Goal: Information Seeking & Learning: Learn about a topic

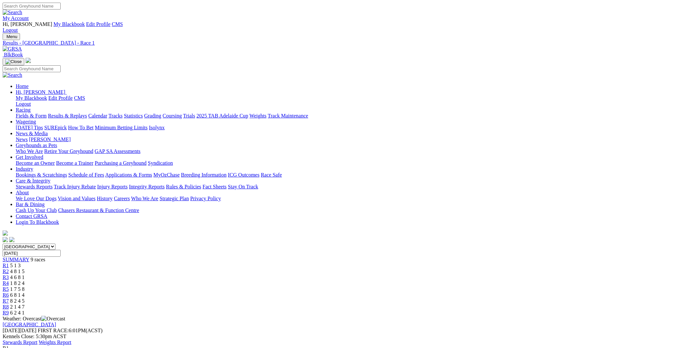
click at [9, 268] on link "R2" at bounding box center [6, 271] width 6 height 6
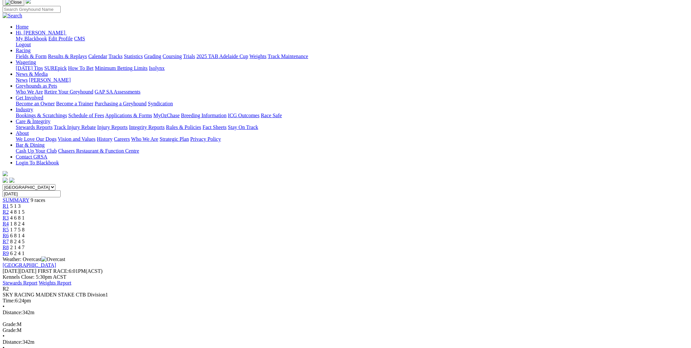
scroll to position [85, 0]
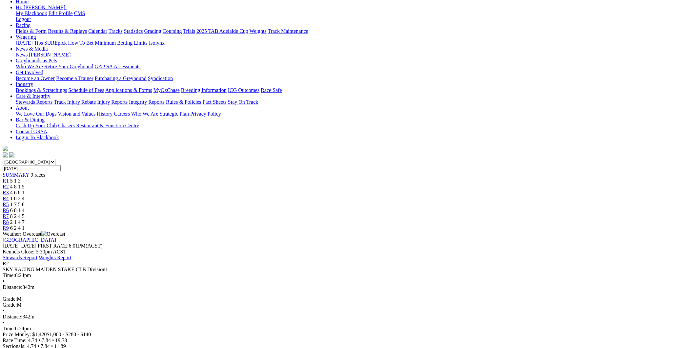
click at [9, 190] on link "R3" at bounding box center [6, 193] width 6 height 6
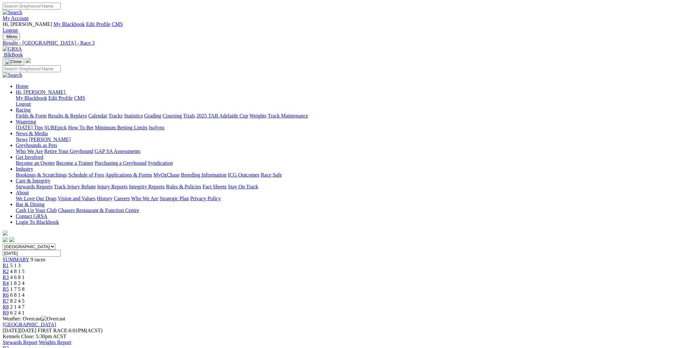
click at [25, 280] on span "1 8 2 4" at bounding box center [17, 283] width 14 height 6
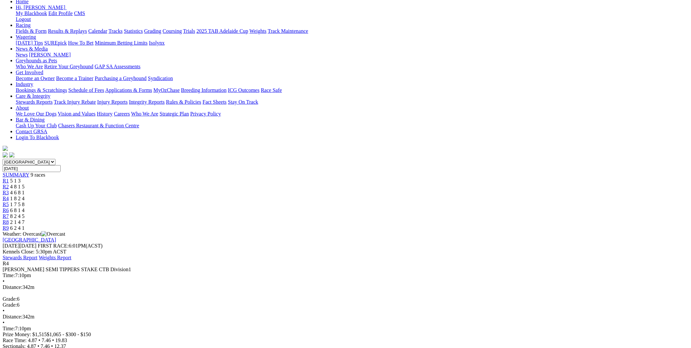
click at [25, 201] on span "1 7 5 8" at bounding box center [17, 204] width 14 height 6
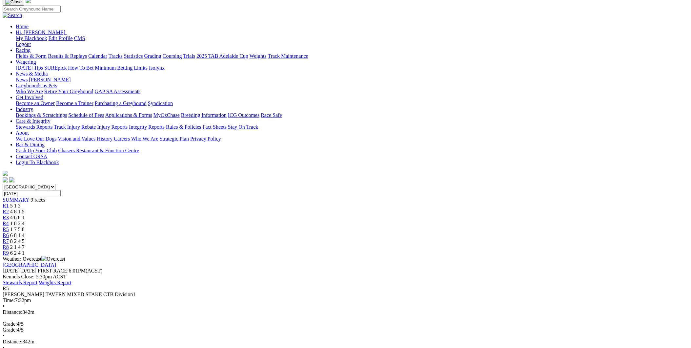
scroll to position [85, 0]
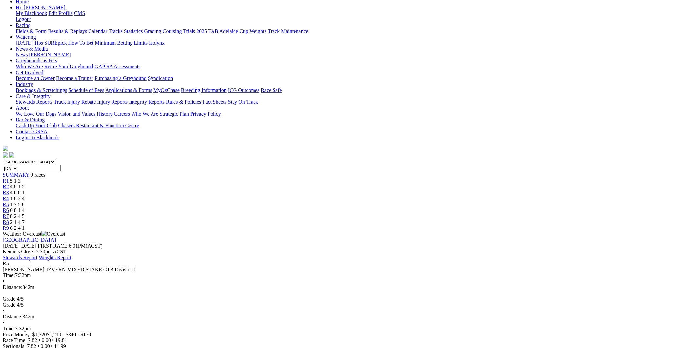
click at [25, 195] on span "1 8 2 4" at bounding box center [17, 198] width 14 height 6
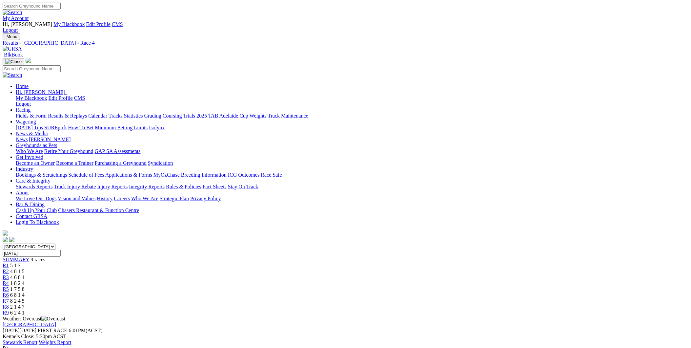
click at [25, 286] on span "1 7 5 8" at bounding box center [17, 289] width 14 height 6
click at [25, 292] on span "6 8 1 4" at bounding box center [17, 295] width 14 height 6
click at [9, 298] on link "R7" at bounding box center [6, 301] width 6 height 6
click at [25, 304] on span "2 1 4 7" at bounding box center [17, 307] width 14 height 6
click at [532, 310] on div "R9 6 2 4 1" at bounding box center [346, 313] width 686 height 6
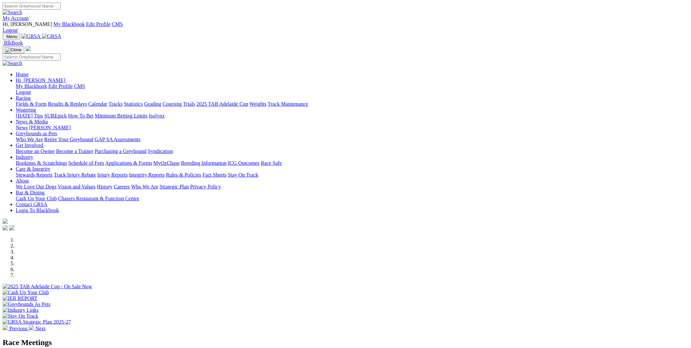
click at [31, 95] on link "Racing" at bounding box center [23, 98] width 15 height 6
click at [87, 101] on link "Results & Replays" at bounding box center [67, 104] width 39 height 6
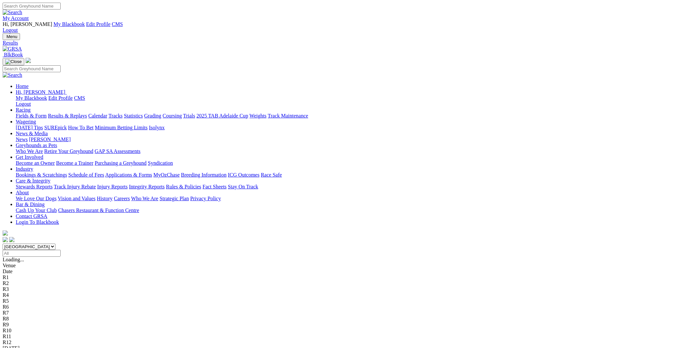
click at [61, 250] on input "Select date" at bounding box center [32, 253] width 58 height 7
type input "[DATE]"
click at [18, 347] on link "Gawler" at bounding box center [10, 354] width 15 height 6
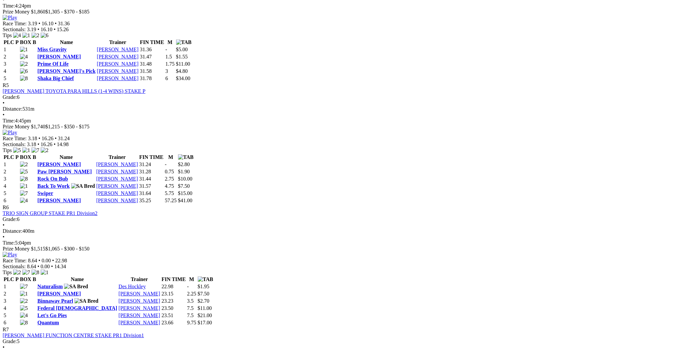
scroll to position [765, 0]
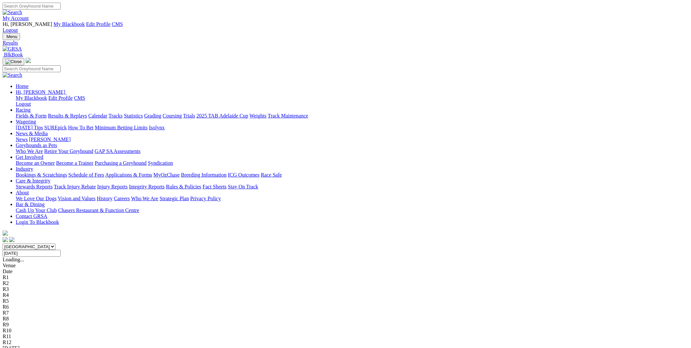
click at [61, 250] on input "[DATE]" at bounding box center [32, 253] width 58 height 7
click at [61, 250] on input "Friday, 15 Aug 2025" at bounding box center [32, 253] width 58 height 7
type input "[DATE]"
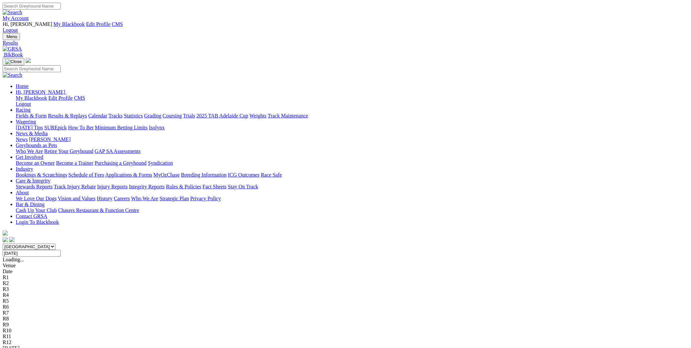
click at [56, 347] on link "Angle Park" at bounding box center [29, 354] width 53 height 6
click at [61, 250] on input "Saturday, 16 Aug 2025" at bounding box center [32, 253] width 58 height 7
type input "[DATE]"
click at [36, 347] on link "Mount Gambier" at bounding box center [20, 354] width 34 height 6
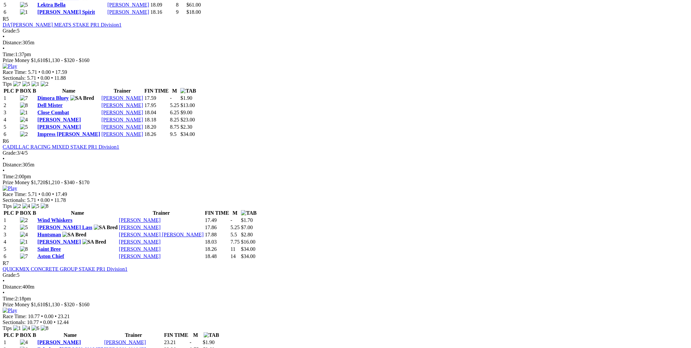
scroll to position [850, 0]
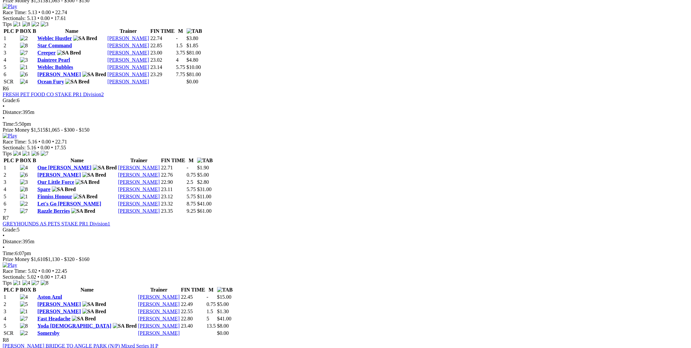
scroll to position [1020, 0]
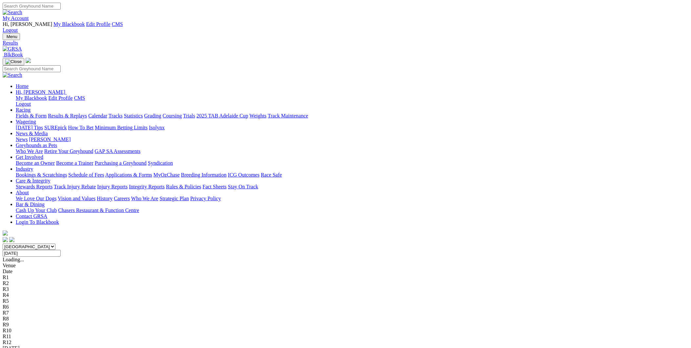
click at [61, 250] on input "[DATE]" at bounding box center [32, 253] width 58 height 7
type input "Monday, 18 Aug 2025"
click at [56, 347] on link "[GEOGRAPHIC_DATA]" at bounding box center [29, 354] width 53 height 6
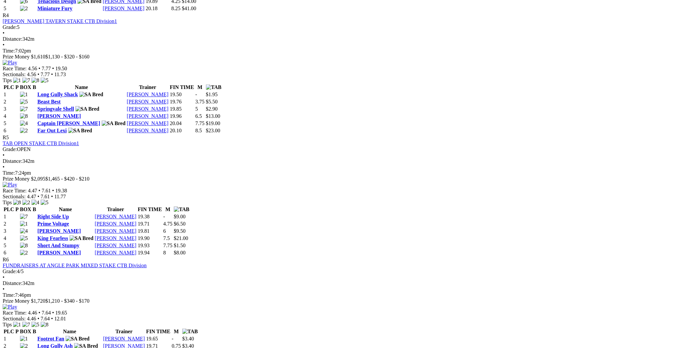
scroll to position [765, 0]
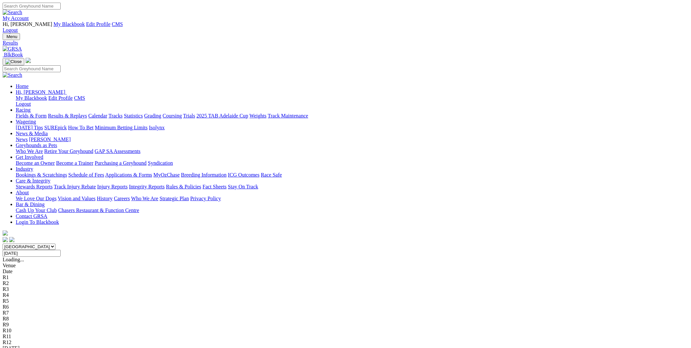
click at [61, 250] on input "[DATE]" at bounding box center [32, 253] width 58 height 7
type input "[DATE]"
click at [18, 347] on link "Gawler" at bounding box center [10, 354] width 15 height 6
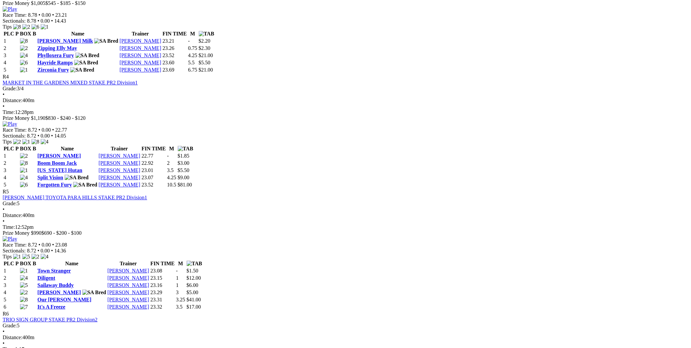
scroll to position [680, 0]
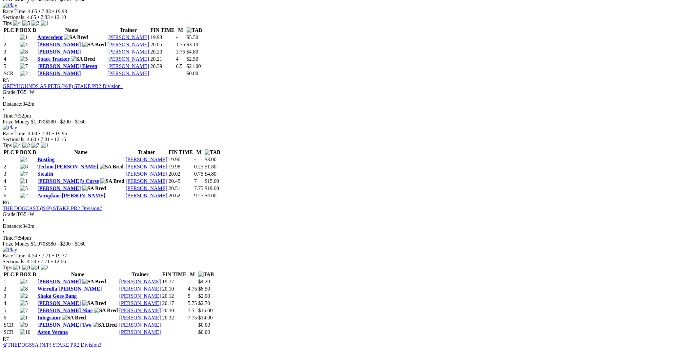
scroll to position [850, 0]
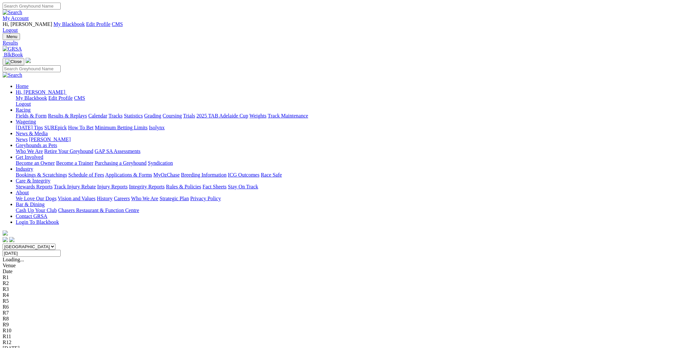
click at [61, 250] on input "Tuesday, 19 Aug 2025" at bounding box center [32, 253] width 58 height 7
type input "[DATE]"
click at [78, 347] on link "Murray Bridge Straight" at bounding box center [40, 354] width 75 height 6
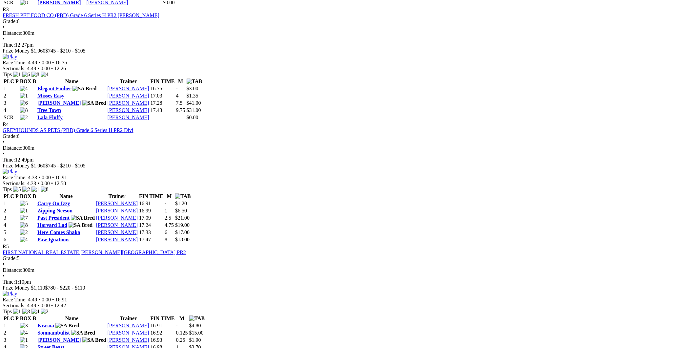
scroll to position [595, 0]
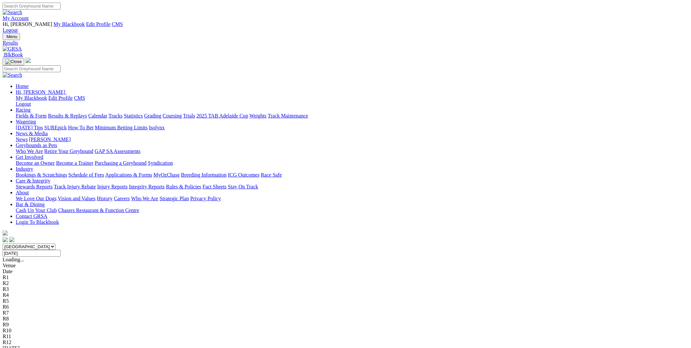
click at [61, 250] on input "Wednesday, 20 Aug 2025" at bounding box center [32, 253] width 58 height 7
type input "[DATE]"
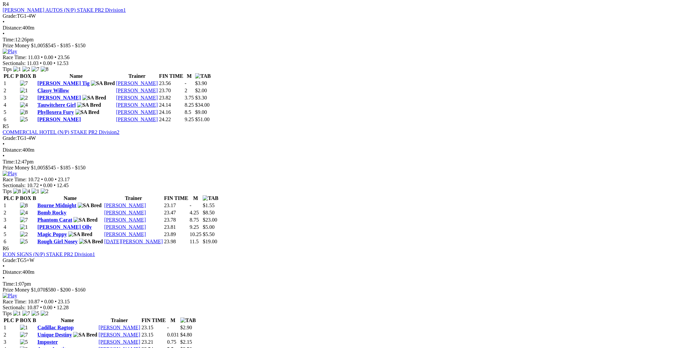
scroll to position [850, 0]
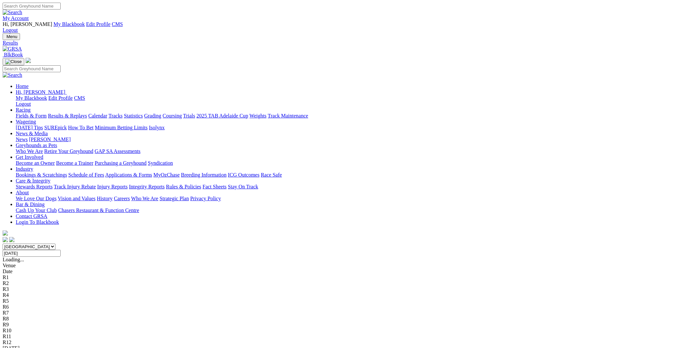
click at [56, 347] on link "[GEOGRAPHIC_DATA]" at bounding box center [29, 354] width 53 height 6
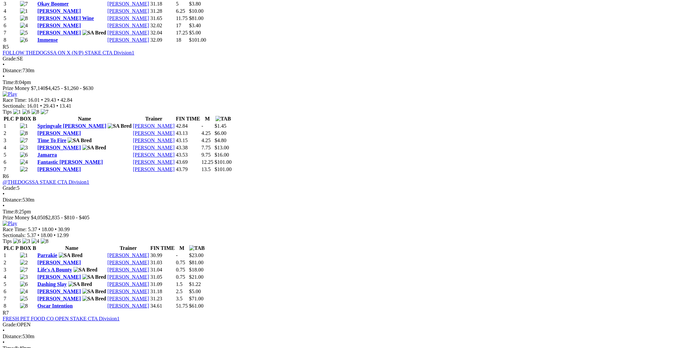
scroll to position [1020, 0]
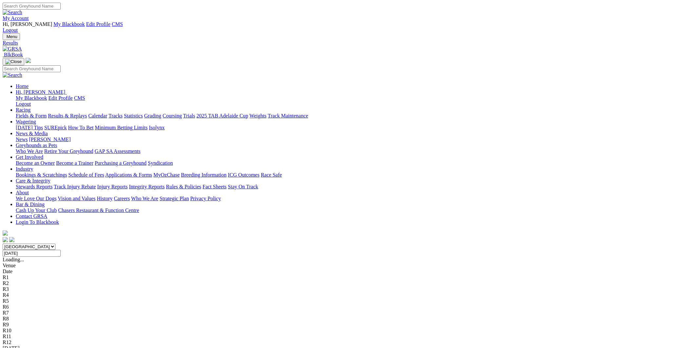
click at [61, 250] on input "[DATE]" at bounding box center [32, 253] width 58 height 7
type input "Friday, 22 Aug 2025"
click at [56, 347] on link "Angle Park" at bounding box center [29, 354] width 53 height 6
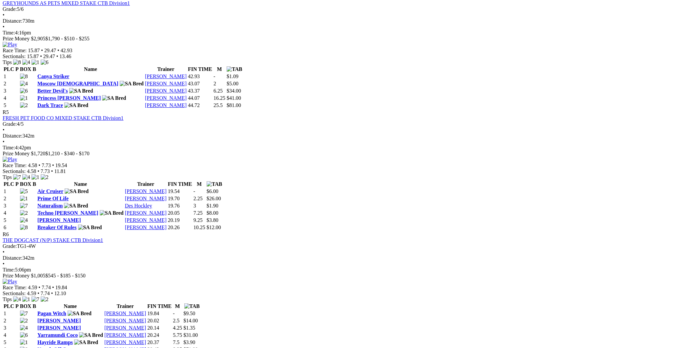
scroll to position [765, 0]
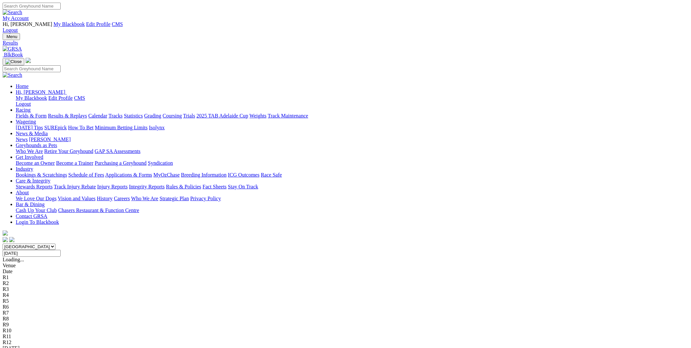
click at [61, 250] on input "Friday, 22 Aug 2025" at bounding box center [32, 253] width 58 height 7
click at [61, 250] on input "Saturday, 23 Aug 2025" at bounding box center [32, 253] width 58 height 7
type input "Sunday, 24 Aug 2025"
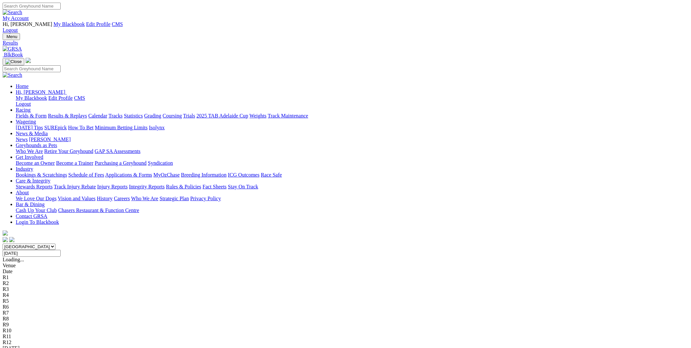
click at [36, 347] on link "Mount Gambier" at bounding box center [20, 354] width 34 height 6
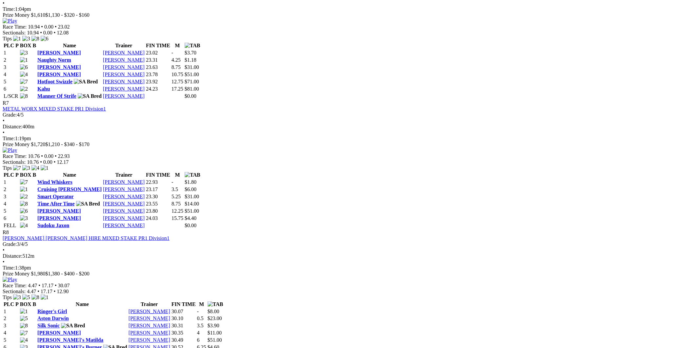
scroll to position [1020, 0]
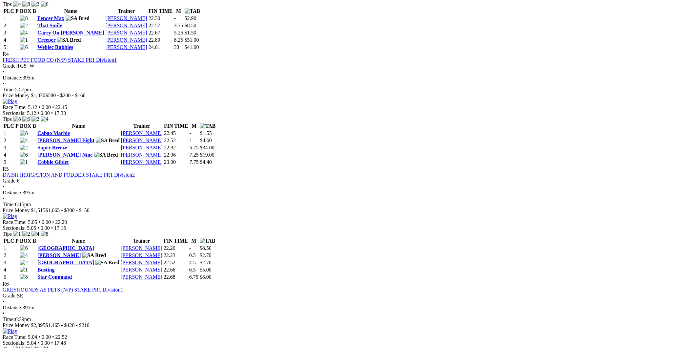
scroll to position [680, 0]
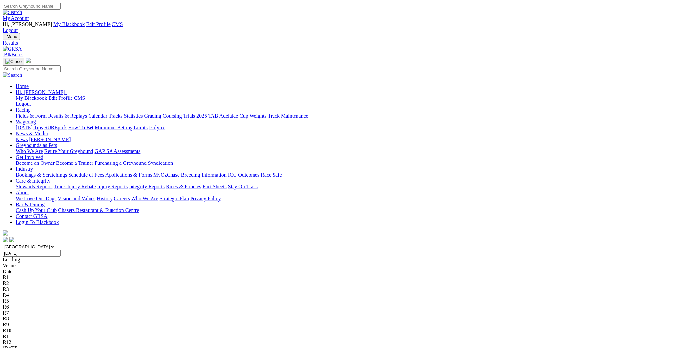
click at [61, 250] on input "Sunday, 24 Aug 2025" at bounding box center [32, 253] width 58 height 7
type input "[DATE]"
click at [56, 347] on link "[GEOGRAPHIC_DATA]" at bounding box center [29, 354] width 53 height 6
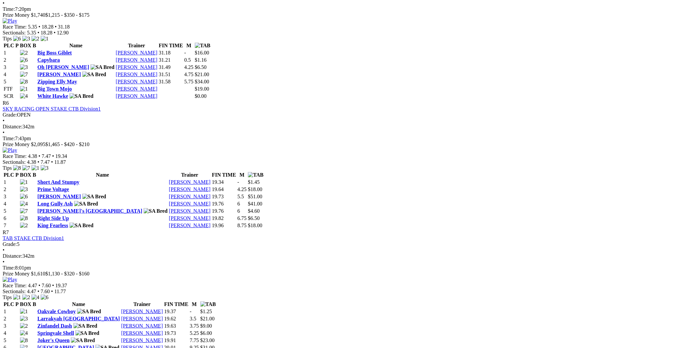
scroll to position [935, 0]
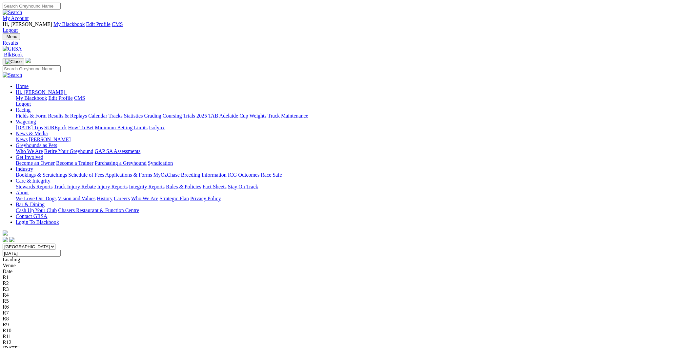
click at [61, 250] on input "Monday, 25 Aug 2025" at bounding box center [32, 253] width 58 height 7
type input "[DATE]"
click at [78, 347] on link "Murray Bridge Straight" at bounding box center [40, 354] width 75 height 6
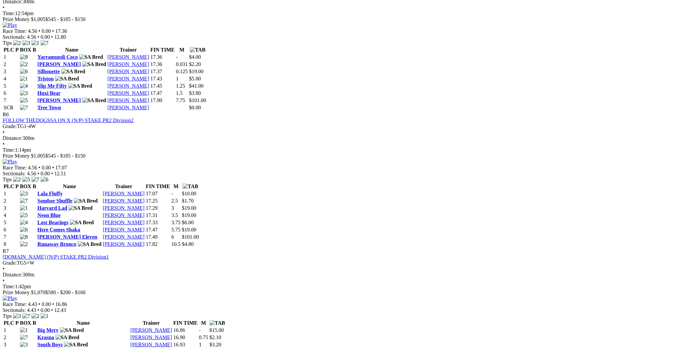
scroll to position [850, 0]
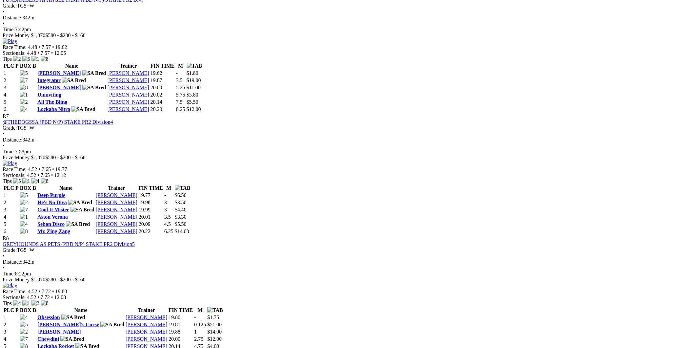
scroll to position [1020, 0]
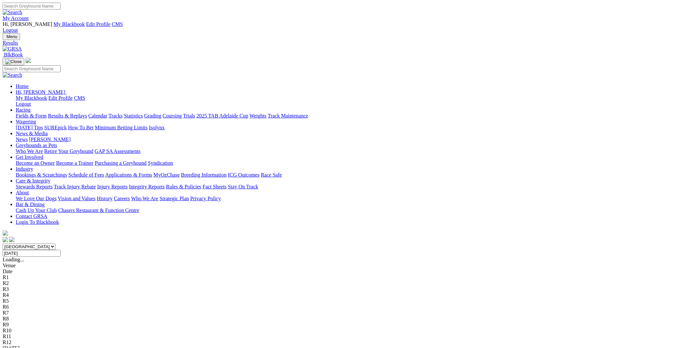
click at [61, 250] on input "Tuesday, 26 Aug 2025" at bounding box center [32, 253] width 58 height 7
click at [61, 250] on input "Wednesday, 27 Aug 2025" at bounding box center [32, 253] width 58 height 7
type input "[DATE]"
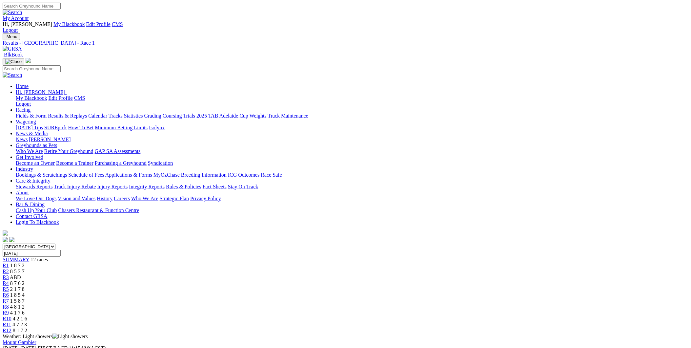
click at [162, 256] on div "SUMMARY 12 races" at bounding box center [346, 259] width 686 height 6
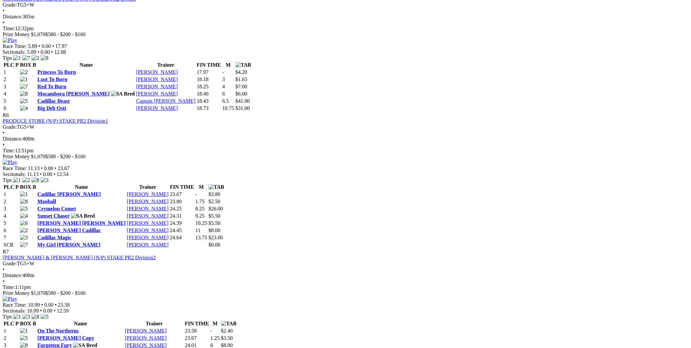
scroll to position [935, 0]
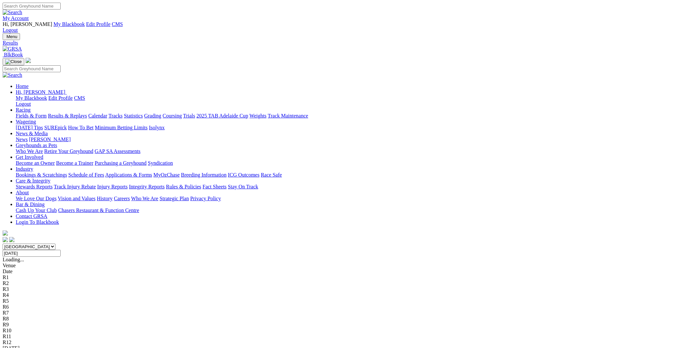
click at [36, 347] on link "Mount Gambier" at bounding box center [20, 354] width 34 height 6
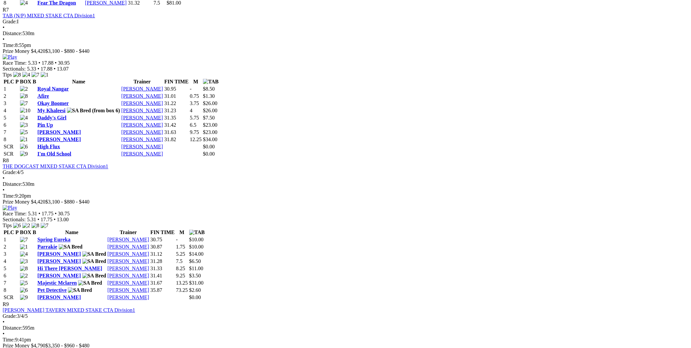
scroll to position [1191, 0]
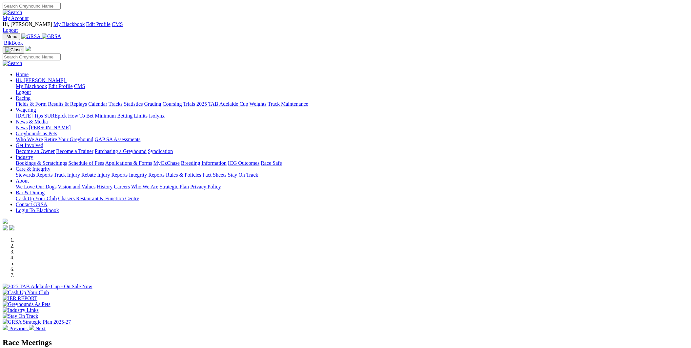
click at [31, 95] on link "Racing" at bounding box center [23, 98] width 15 height 6
click at [87, 101] on link "Results & Replays" at bounding box center [67, 104] width 39 height 6
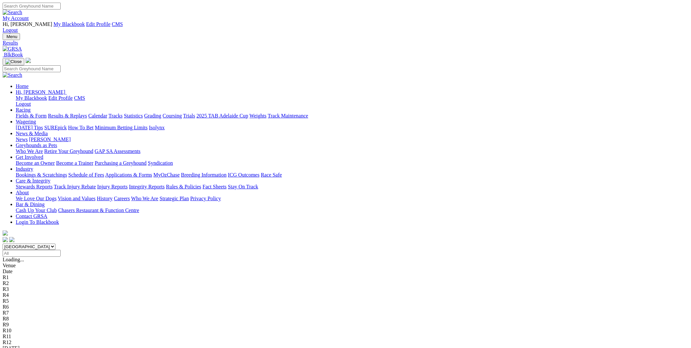
click at [61, 250] on input "Select date" at bounding box center [32, 253] width 58 height 7
type input "Friday, 29 Aug 2025"
click at [60, 347] on link "Murray Bridge" at bounding box center [31, 354] width 57 height 6
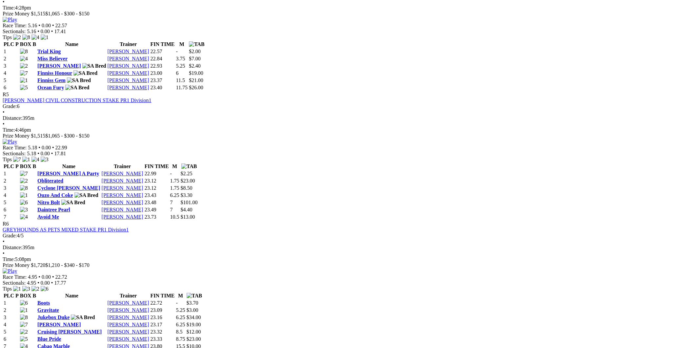
scroll to position [850, 0]
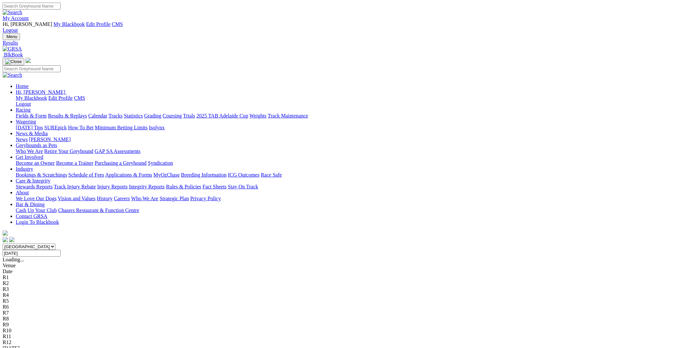
click at [61, 250] on input "[DATE]" at bounding box center [32, 253] width 58 height 7
type input "[DATE]"
click at [56, 347] on link "[GEOGRAPHIC_DATA]" at bounding box center [29, 354] width 53 height 6
click at [61, 250] on input "[DATE]" at bounding box center [32, 253] width 58 height 7
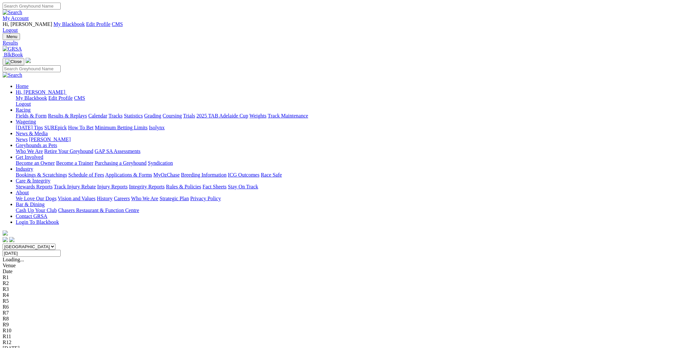
click at [56, 347] on link "Angle Park" at bounding box center [29, 354] width 53 height 6
click at [61, 250] on input "[DATE]" at bounding box center [32, 253] width 58 height 7
type input "[DATE]"
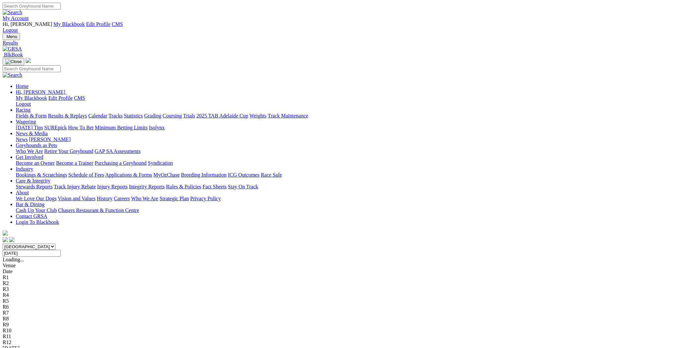
click at [36, 347] on link "Mount Gambier" at bounding box center [20, 354] width 34 height 6
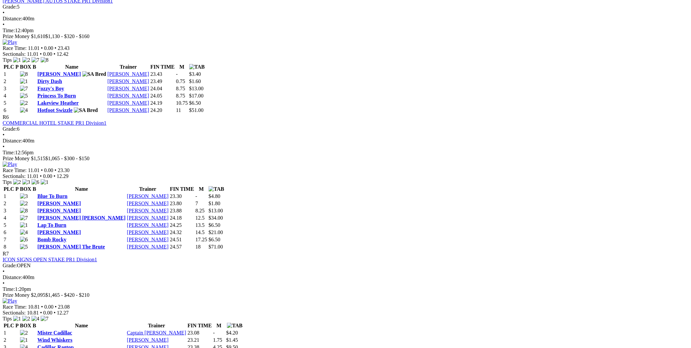
scroll to position [850, 0]
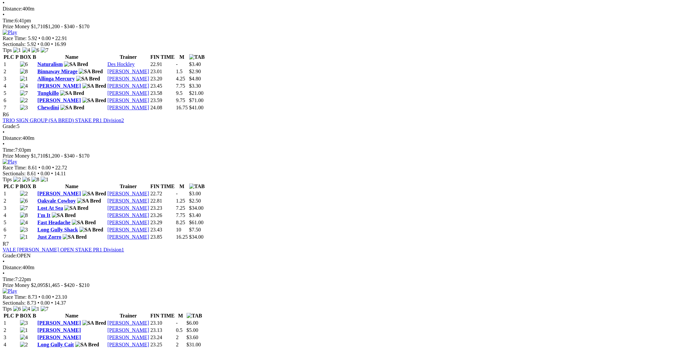
scroll to position [850, 0]
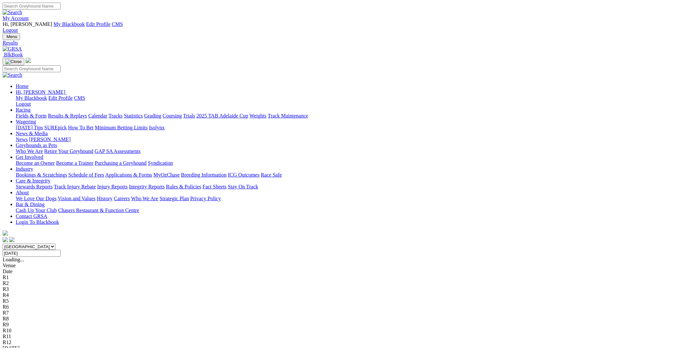
click at [61, 250] on input "[DATE]" at bounding box center [32, 253] width 58 height 7
type input "[DATE]"
click at [151, 347] on div "[GEOGRAPHIC_DATA]" at bounding box center [346, 354] width 686 height 6
click at [56, 347] on link "Angle Park" at bounding box center [29, 354] width 53 height 6
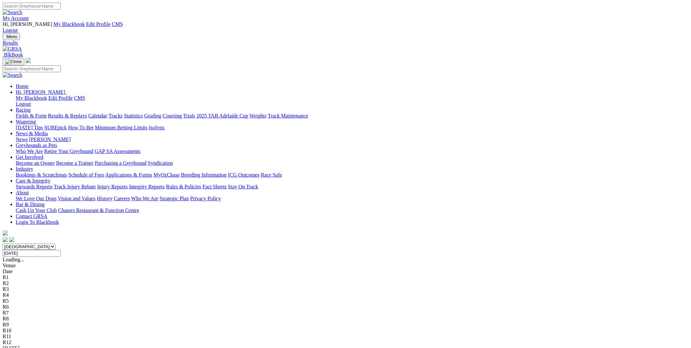
click at [61, 250] on input "Monday, 1 Sep 2025" at bounding box center [32, 253] width 58 height 7
type input "[DATE]"
click at [78, 347] on link "Murray Bridge Straight" at bounding box center [40, 354] width 75 height 6
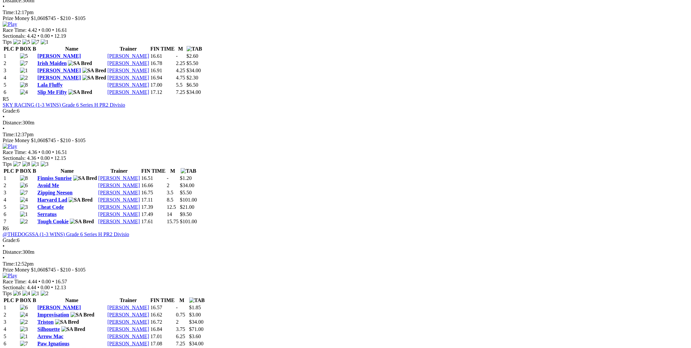
scroll to position [765, 0]
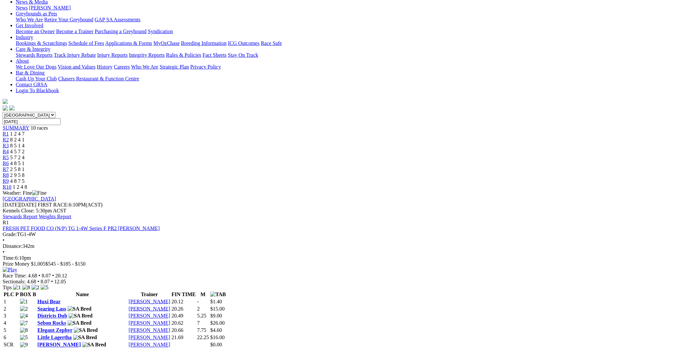
scroll to position [170, 0]
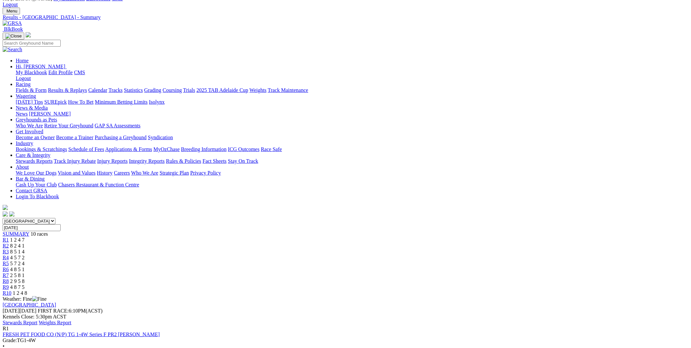
scroll to position [0, 0]
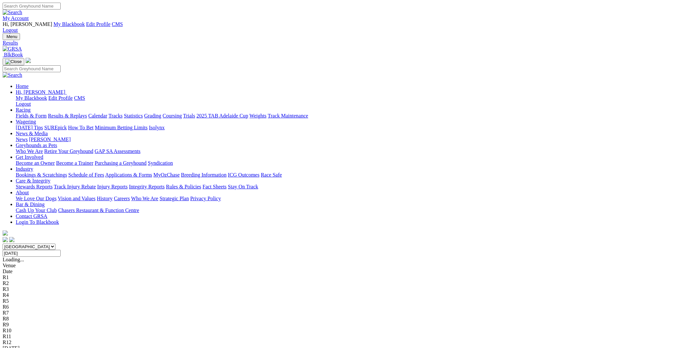
click at [61, 250] on input "Tuesday, 2 Sep 2025" at bounding box center [32, 253] width 58 height 7
type input "[DATE]"
click at [18, 347] on link "Gawler" at bounding box center [10, 354] width 15 height 6
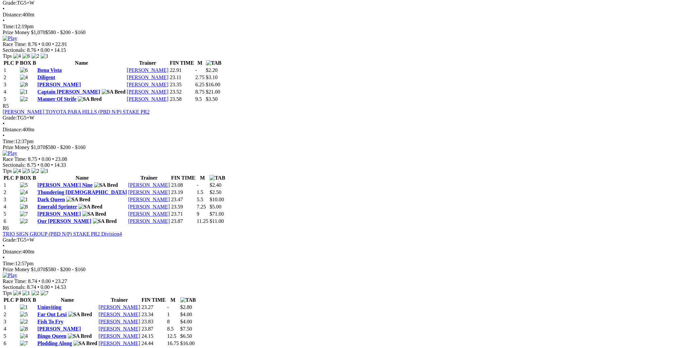
scroll to position [765, 0]
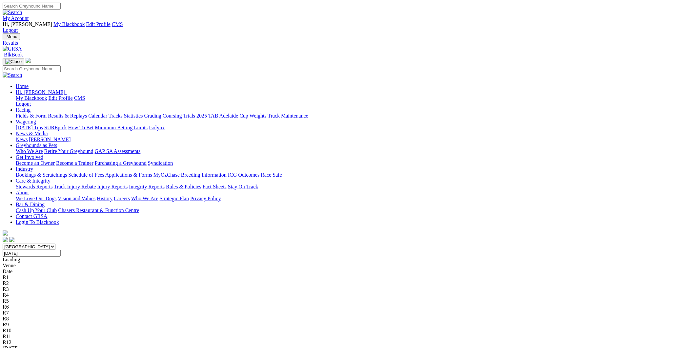
click at [61, 250] on input "[DATE]" at bounding box center [32, 253] width 58 height 7
type input "Thursday, 4 Sep 2025"
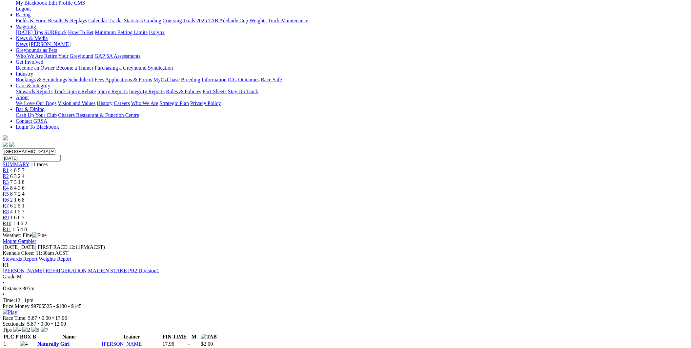
scroll to position [170, 0]
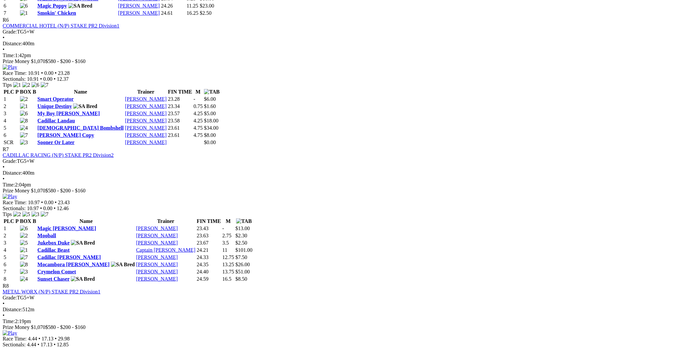
scroll to position [1020, 0]
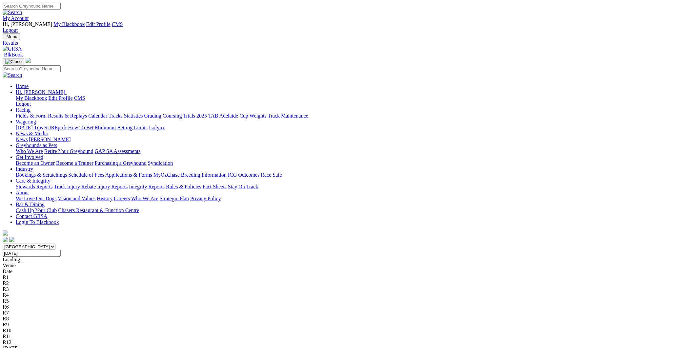
click at [56, 347] on link "[GEOGRAPHIC_DATA]" at bounding box center [29, 354] width 53 height 6
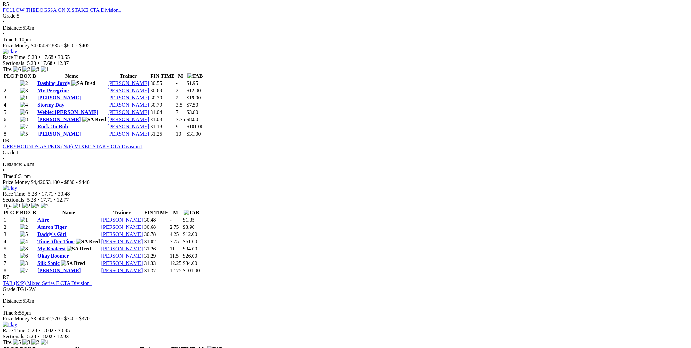
scroll to position [935, 0]
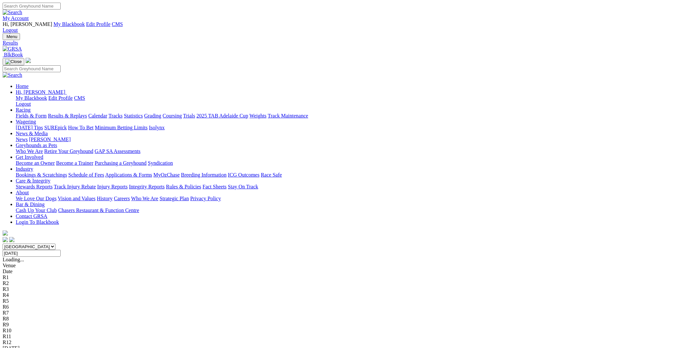
click at [61, 250] on input "Thursday, 4 Sep 2025" at bounding box center [32, 253] width 58 height 7
type input "Friday, 5 Sep 2025"
click at [18, 347] on link "Gawler" at bounding box center [10, 354] width 15 height 6
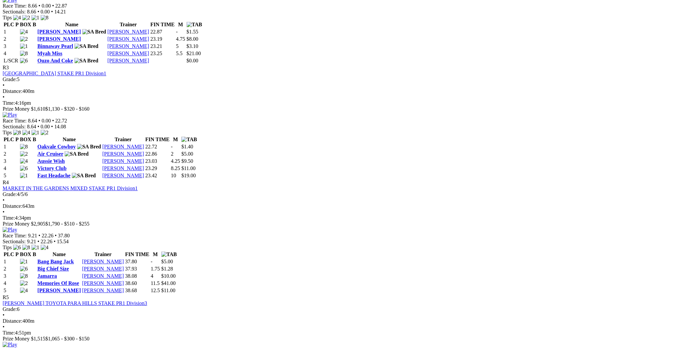
scroll to position [680, 0]
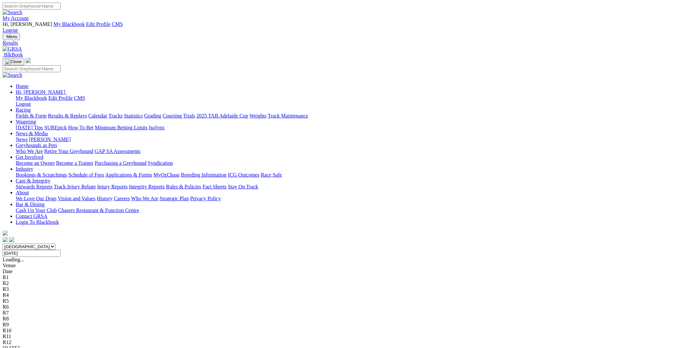
click at [61, 250] on input "[DATE]" at bounding box center [32, 253] width 58 height 7
click at [61, 250] on input "Saturday, 6 Sep 2025" at bounding box center [32, 253] width 58 height 7
type input "[DATE]"
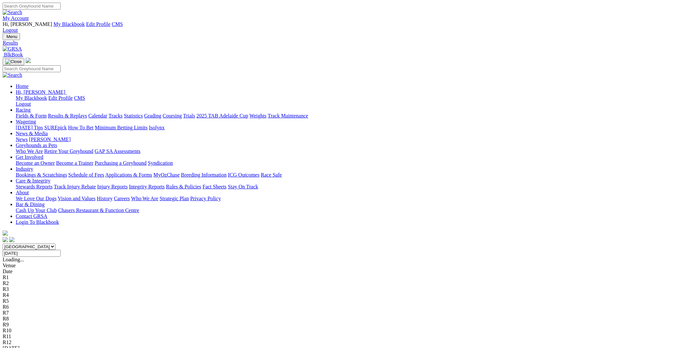
click at [36, 347] on link "Mount Gambier" at bounding box center [20, 354] width 34 height 6
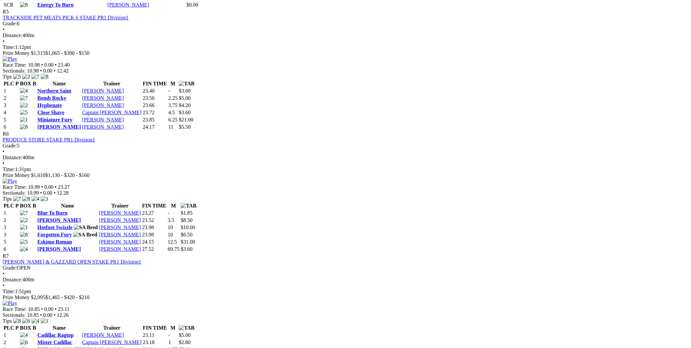
scroll to position [850, 0]
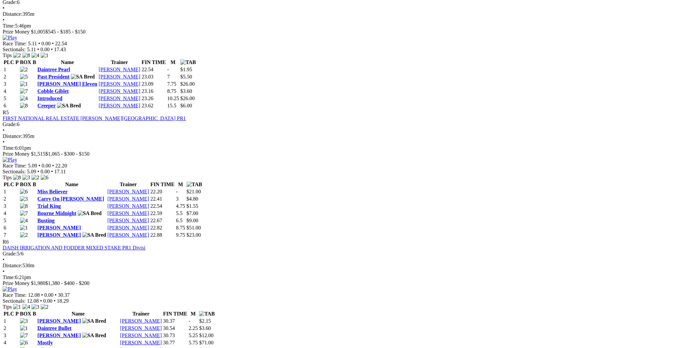
scroll to position [765, 0]
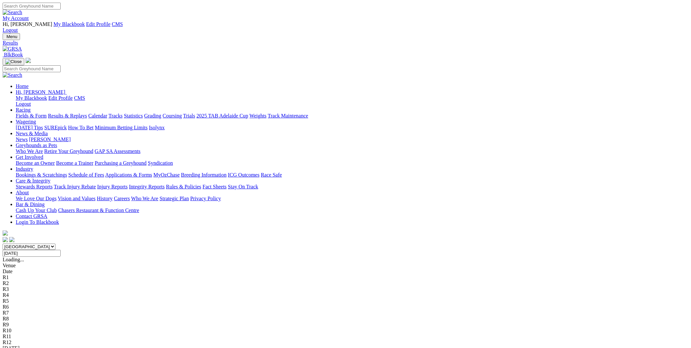
click at [61, 250] on input "Sunday, 7 Sep 2025" at bounding box center [32, 253] width 58 height 7
type input "Monday, 8 Sep 2025"
click at [56, 347] on link "[GEOGRAPHIC_DATA]" at bounding box center [29, 354] width 53 height 6
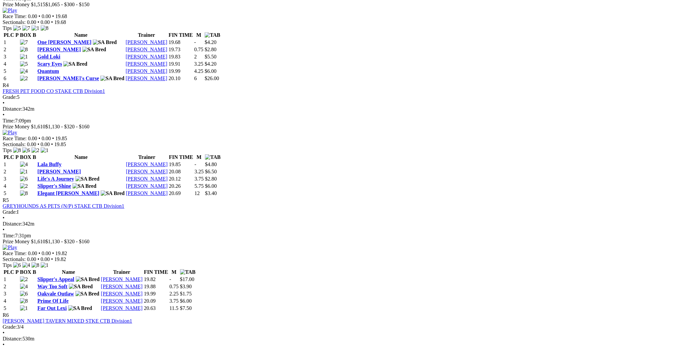
scroll to position [680, 0]
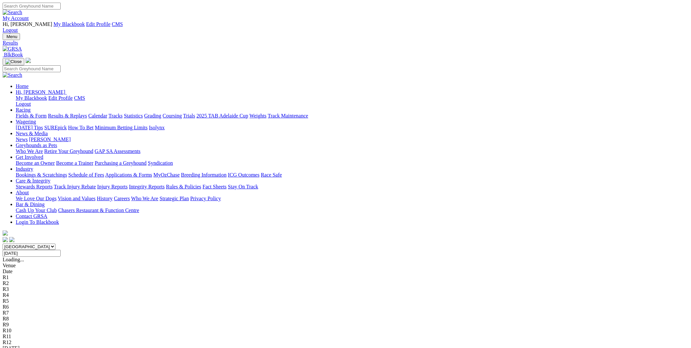
click at [392, 243] on div "[GEOGRAPHIC_DATA] [GEOGRAPHIC_DATA] [GEOGRAPHIC_DATA] [GEOGRAPHIC_DATA] [GEOGRA…" at bounding box center [346, 249] width 686 height 13
click at [61, 250] on input "Monday, 8 Sep 2025" at bounding box center [32, 253] width 58 height 7
type input "[DATE]"
click at [142, 347] on div "Murray Bridge Straight" at bounding box center [346, 354] width 686 height 6
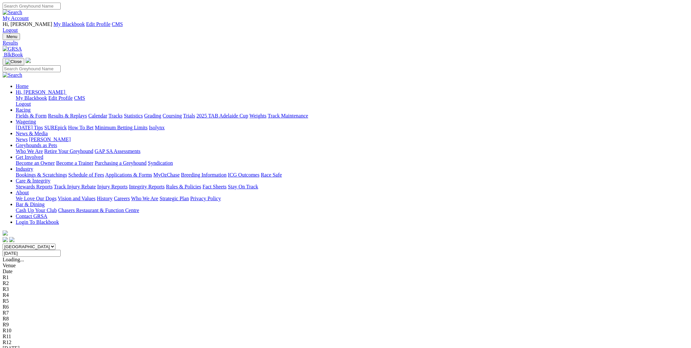
click at [78, 347] on link "Murray Bridge Straight" at bounding box center [40, 354] width 75 height 6
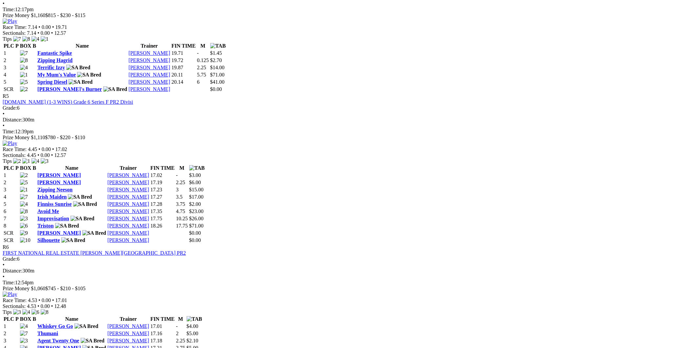
scroll to position [765, 0]
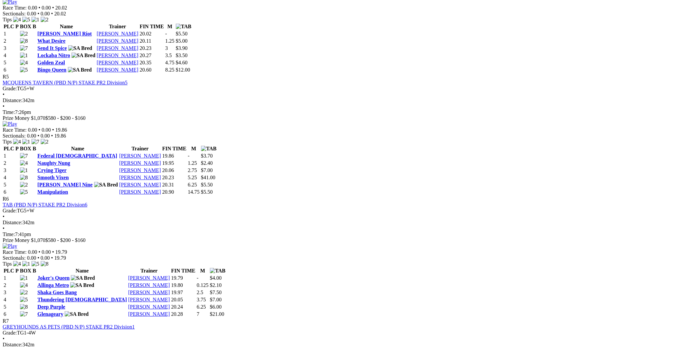
scroll to position [255, 0]
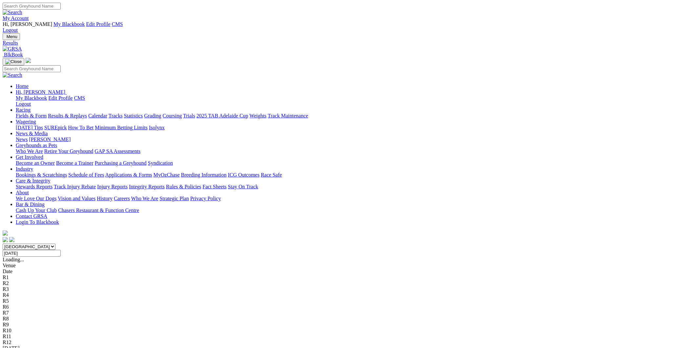
click at [61, 250] on input "Tuesday, 9 Sep 2025" at bounding box center [32, 253] width 58 height 7
type input "Wednesday, 10 Sep 2025"
click at [18, 347] on link "Gawler" at bounding box center [10, 354] width 15 height 6
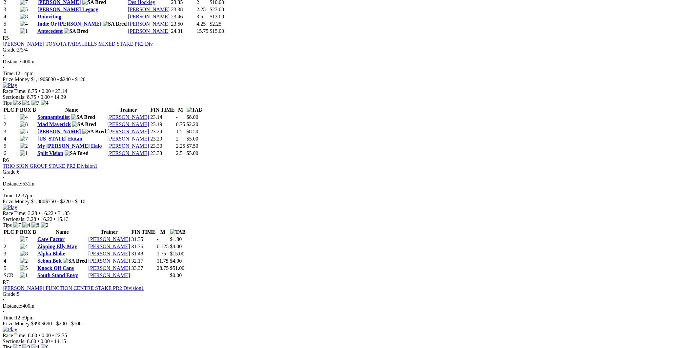
scroll to position [850, 0]
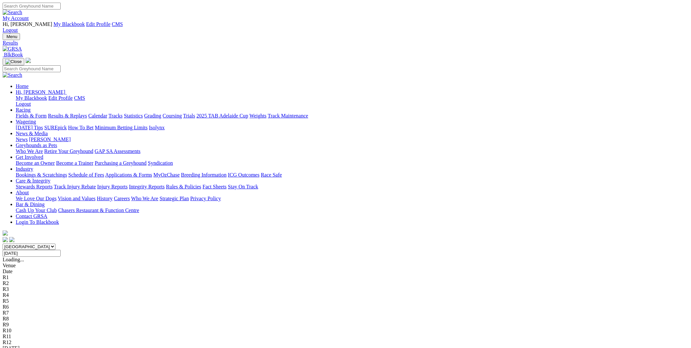
click at [61, 250] on input "[DATE]" at bounding box center [32, 253] width 58 height 7
type input "[DATE]"
click at [36, 347] on link "Mount Gambier" at bounding box center [20, 354] width 34 height 6
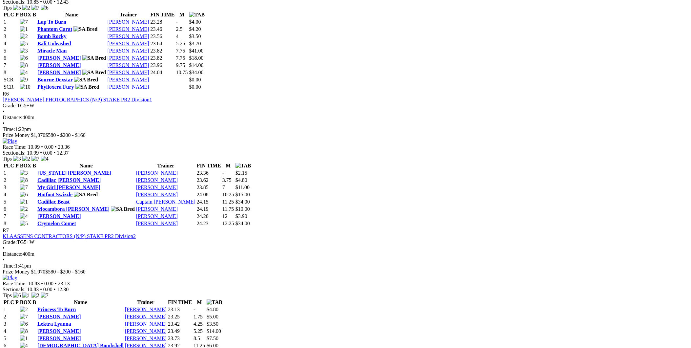
scroll to position [935, 0]
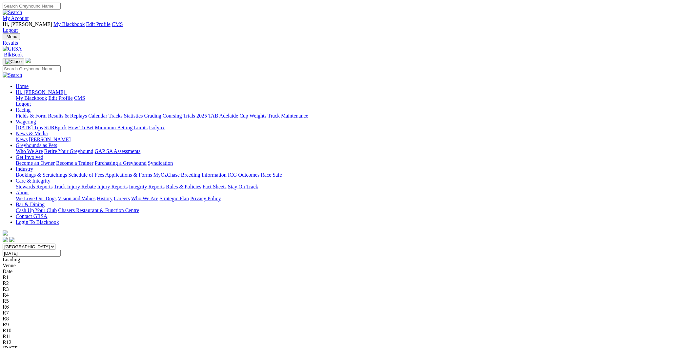
click at [61, 250] on input "Thursday, 11 Sep 2025" at bounding box center [32, 253] width 58 height 7
type input "Friday, 12 Sep 2025"
click at [18, 347] on link "Gawler" at bounding box center [10, 354] width 15 height 6
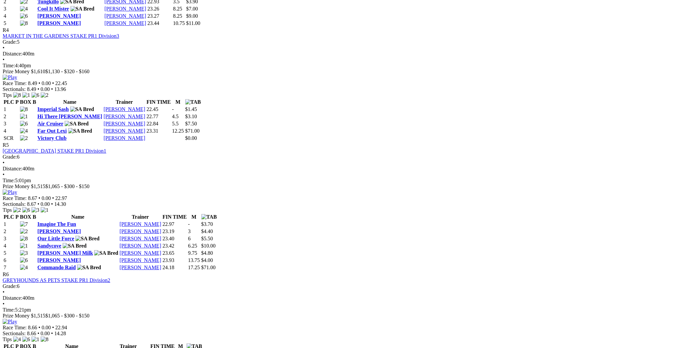
scroll to position [680, 0]
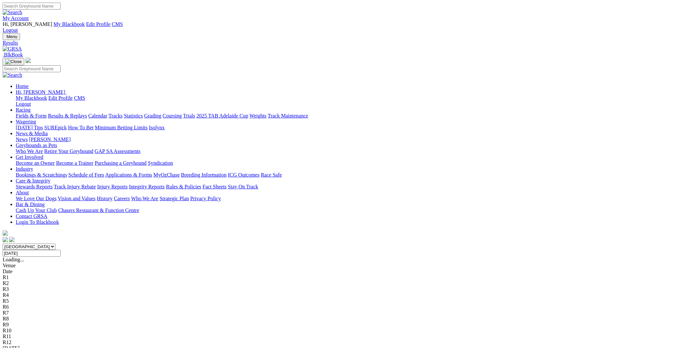
click at [61, 250] on input "Friday, 12 Sep 2025" at bounding box center [32, 253] width 58 height 7
type input "[DATE]"
click at [56, 347] on link "[GEOGRAPHIC_DATA]" at bounding box center [29, 354] width 53 height 6
click at [61, 250] on input "Saturday, 13 Sep 2025" at bounding box center [32, 253] width 58 height 7
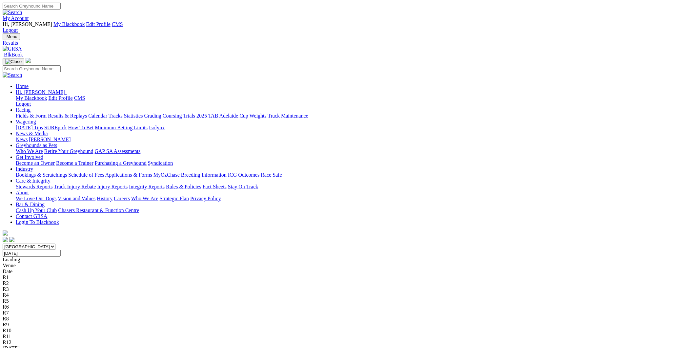
type input "[DATE]"
drag, startPoint x: 159, startPoint y: 143, endPoint x: 191, endPoint y: 139, distance: 32.0
click at [36, 347] on link "Mount Gambier" at bounding box center [20, 354] width 34 height 6
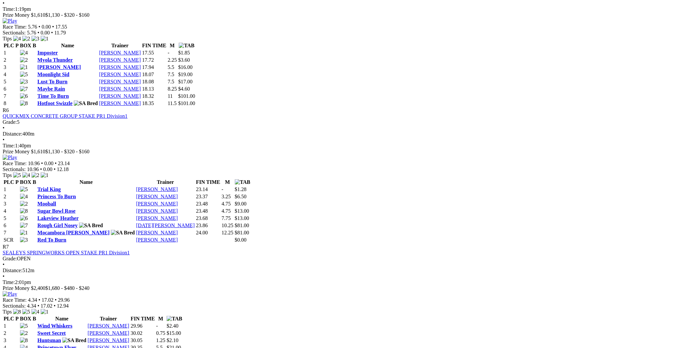
scroll to position [935, 0]
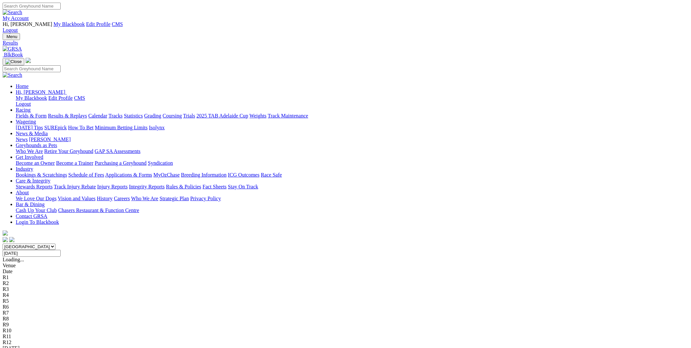
click at [61, 250] on input "[DATE]" at bounding box center [32, 253] width 58 height 7
type input "[DATE]"
click at [56, 347] on link "[GEOGRAPHIC_DATA]" at bounding box center [29, 354] width 53 height 6
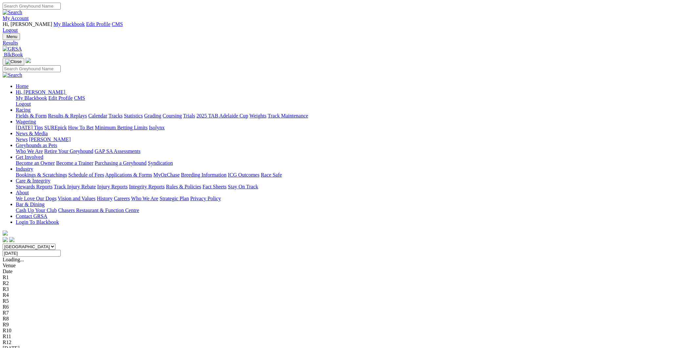
click at [61, 250] on input "Monday, 15 Sep 2025" at bounding box center [32, 253] width 58 height 7
type input "[DATE]"
click at [78, 347] on link "[PERSON_NAME] Bridge Straight" at bounding box center [40, 354] width 75 height 6
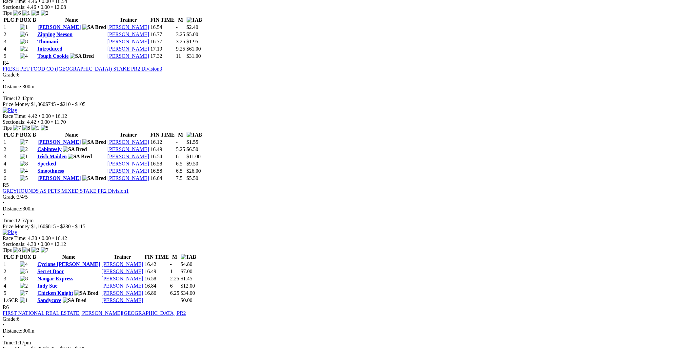
scroll to position [765, 0]
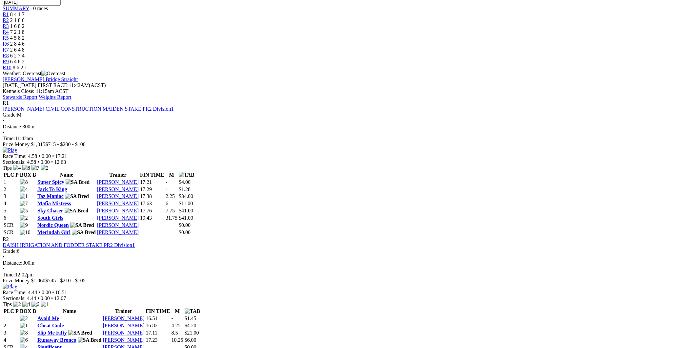
scroll to position [0, 0]
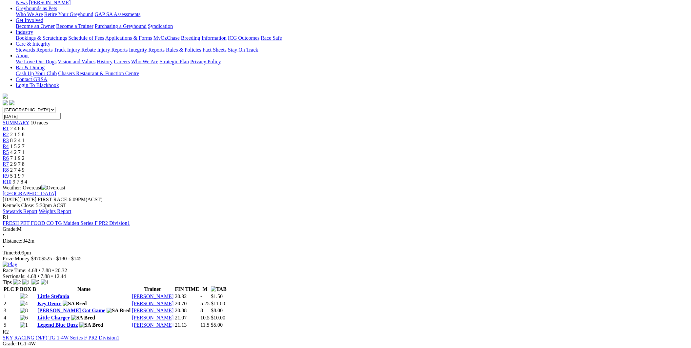
scroll to position [170, 0]
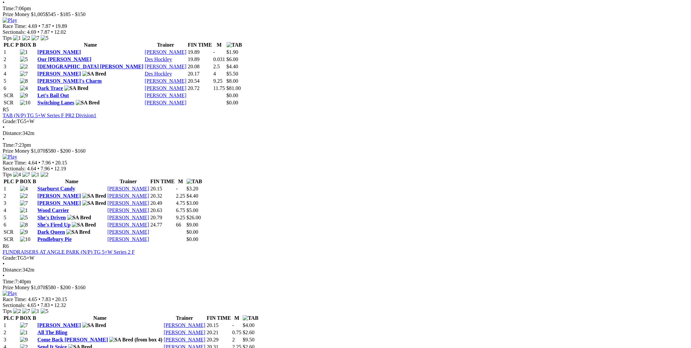
scroll to position [850, 0]
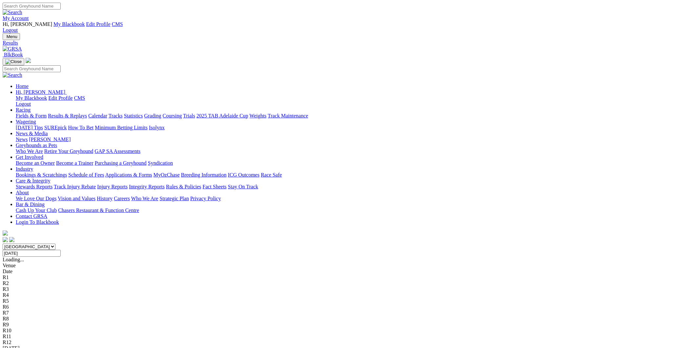
click at [61, 250] on input "Tuesday, 16 Sep 2025" at bounding box center [32, 253] width 58 height 7
type input "[DATE]"
click at [18, 347] on link "Gawler" at bounding box center [10, 354] width 15 height 6
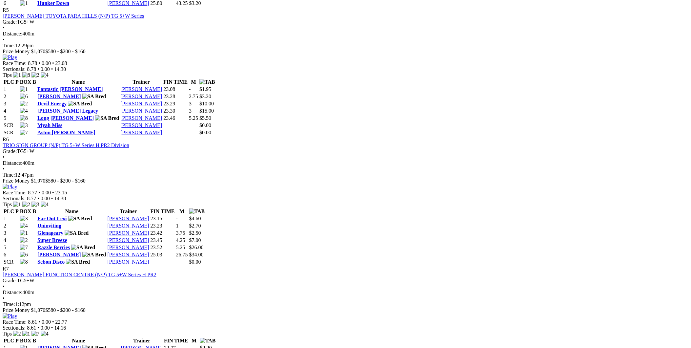
scroll to position [850, 0]
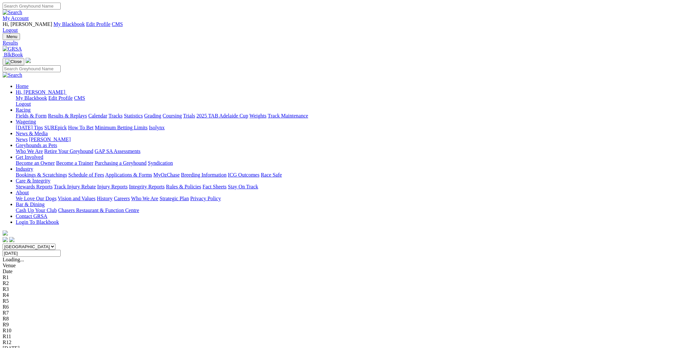
click at [61, 250] on input "Wednesday, 17 Sep 2025" at bounding box center [32, 253] width 58 height 7
type input "Thursday, 18 Sep 2025"
click at [36, 347] on link "Mount Gambier" at bounding box center [20, 354] width 34 height 6
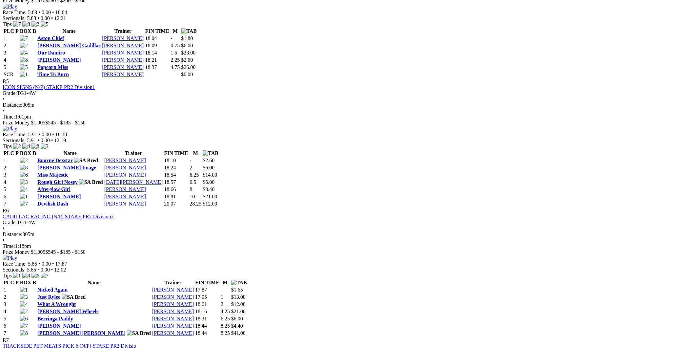
scroll to position [850, 0]
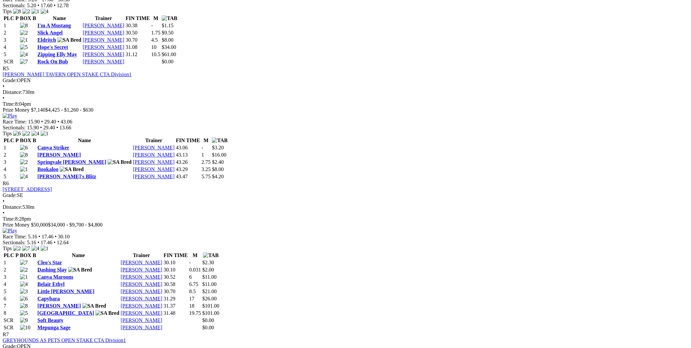
scroll to position [935, 0]
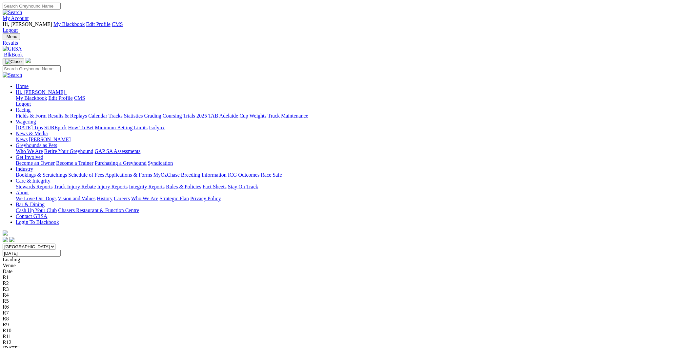
click at [61, 250] on input "Thursday, 18 Sep 2025" at bounding box center [32, 253] width 58 height 7
type input "[DATE]"
click at [60, 347] on link "Murray Bridge" at bounding box center [31, 354] width 57 height 6
click at [61, 250] on input "[DATE]" at bounding box center [32, 253] width 58 height 7
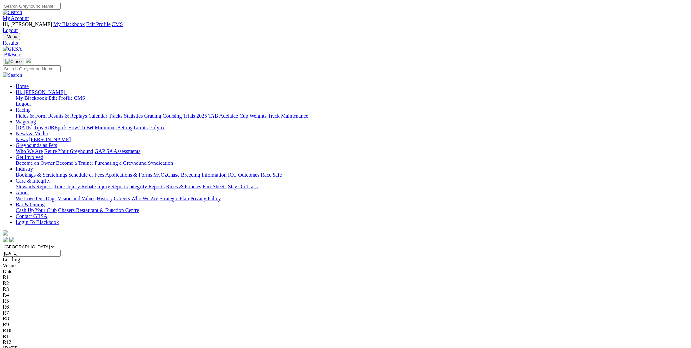
click at [61, 250] on input "Saturday, 20 Sep 2025" at bounding box center [32, 253] width 58 height 7
type input "[DATE]"
click at [36, 347] on link "Mount Gambier" at bounding box center [20, 354] width 34 height 6
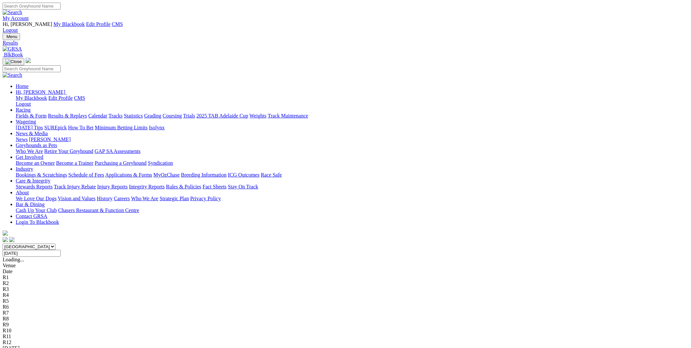
click at [36, 347] on link "Mount Gambier" at bounding box center [20, 354] width 34 height 6
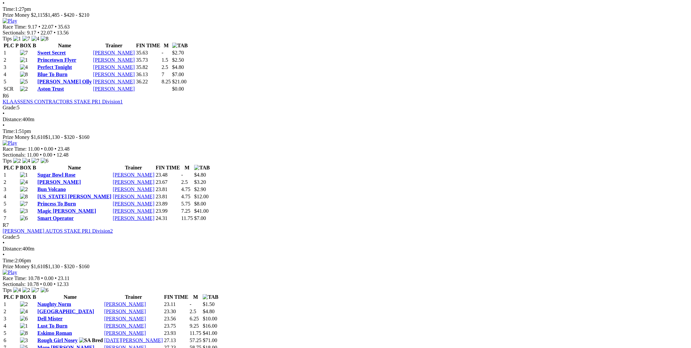
scroll to position [1020, 0]
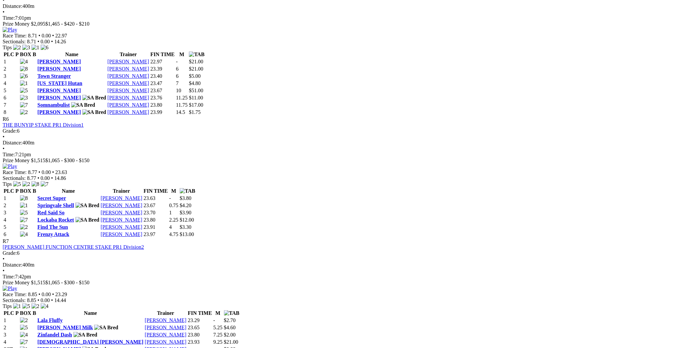
scroll to position [850, 0]
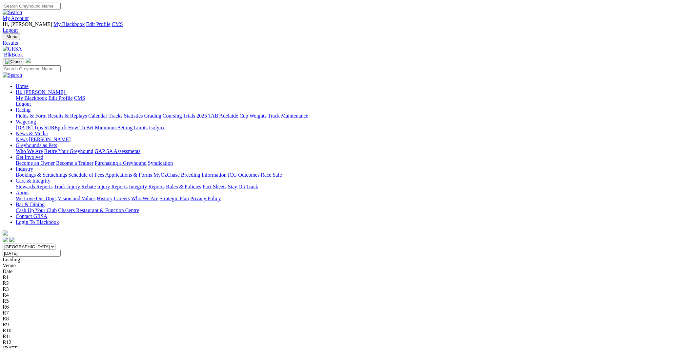
click at [61, 250] on input "Sunday, 21 Sep 2025" at bounding box center [32, 253] width 58 height 7
type input "Monday, 22 Sep 2025"
drag, startPoint x: 148, startPoint y: 142, endPoint x: 144, endPoint y: 146, distance: 5.1
click at [56, 347] on link "[GEOGRAPHIC_DATA]" at bounding box center [29, 354] width 53 height 6
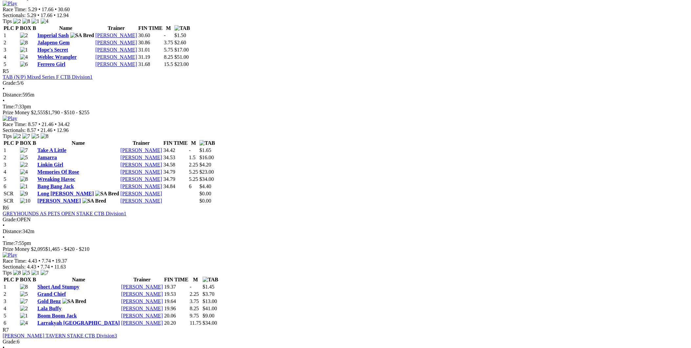
scroll to position [765, 0]
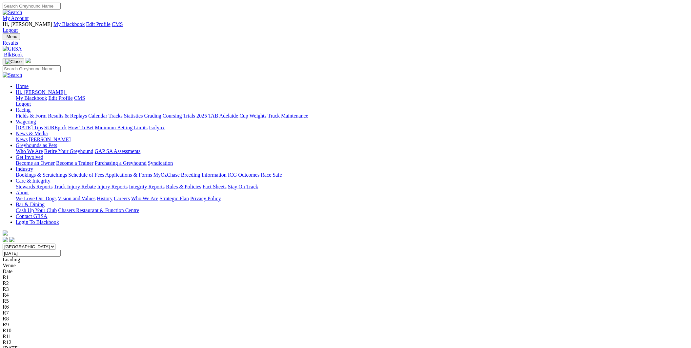
click at [61, 250] on input "[DATE]" at bounding box center [32, 253] width 58 height 7
type input "Tuesday, 23 Sep 2025"
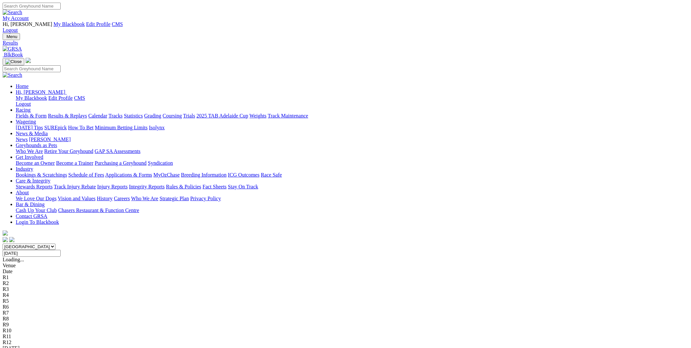
click at [78, 347] on link "Murray Bridge Straight" at bounding box center [40, 354] width 75 height 6
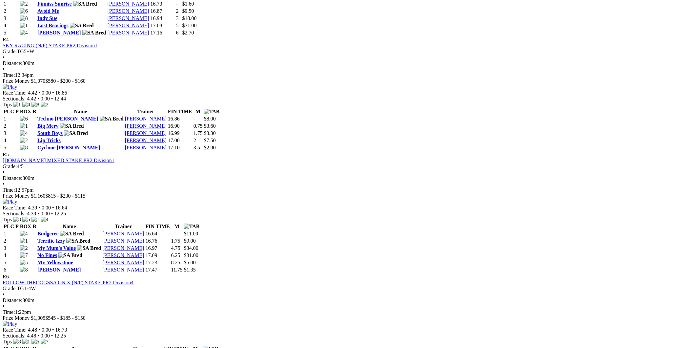
scroll to position [680, 0]
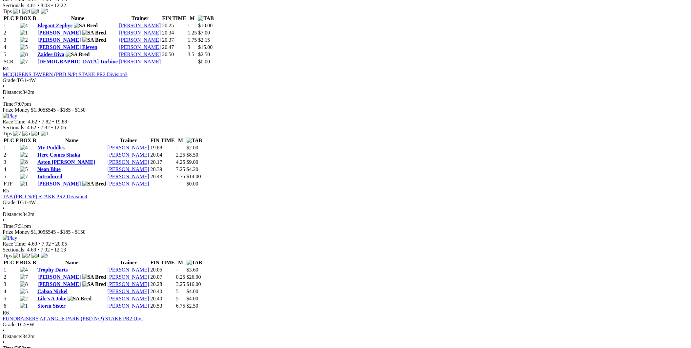
scroll to position [680, 0]
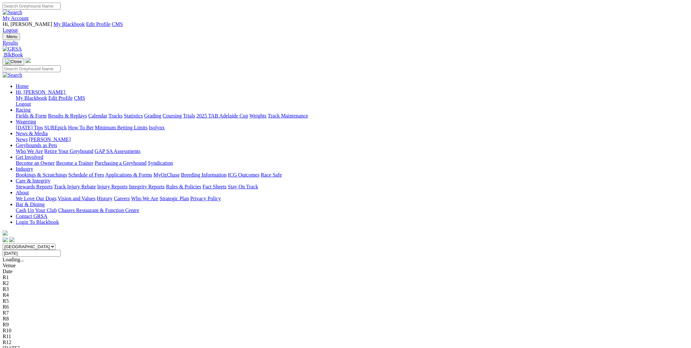
click at [61, 250] on input "Tuesday, 23 Sep 2025" at bounding box center [32, 253] width 58 height 7
type input "Wednesday, 24 Sep 2025"
click at [18, 347] on link "Gawler" at bounding box center [10, 354] width 15 height 6
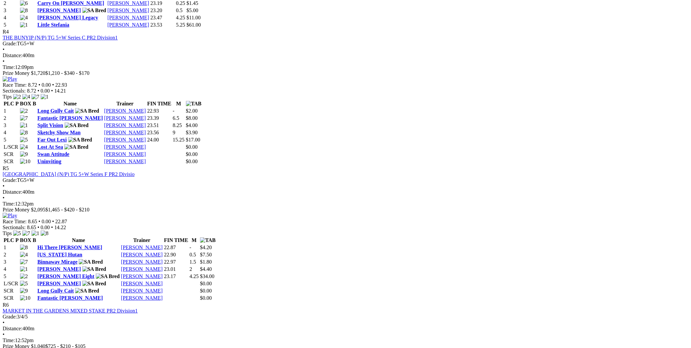
scroll to position [765, 0]
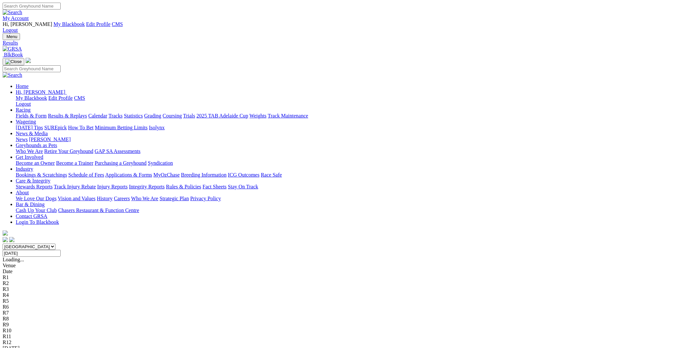
click at [61, 250] on input "[DATE]" at bounding box center [32, 253] width 58 height 7
type input "[DATE]"
click at [36, 347] on link "Mount Gambier" at bounding box center [20, 354] width 34 height 6
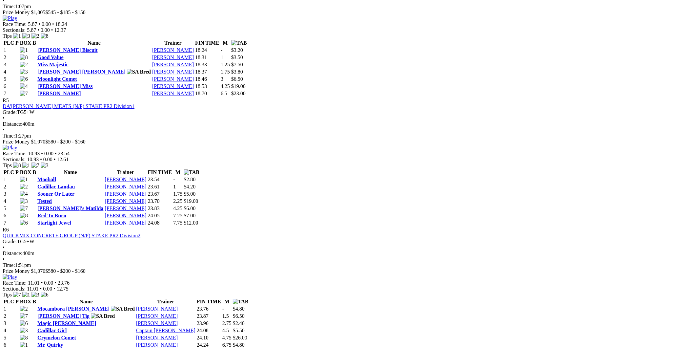
scroll to position [935, 0]
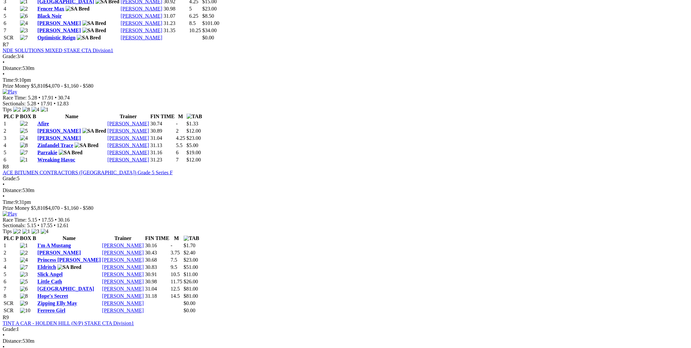
scroll to position [1191, 0]
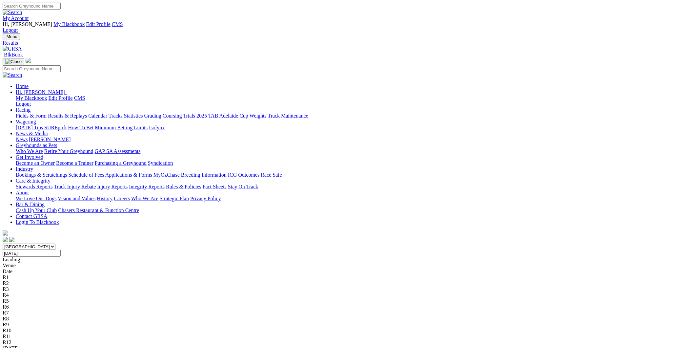
click at [61, 250] on input "Thursday, 25 Sep 2025" at bounding box center [32, 253] width 58 height 7
type input "[DATE]"
click at [60, 347] on link "[PERSON_NAME] Bridge" at bounding box center [31, 354] width 57 height 6
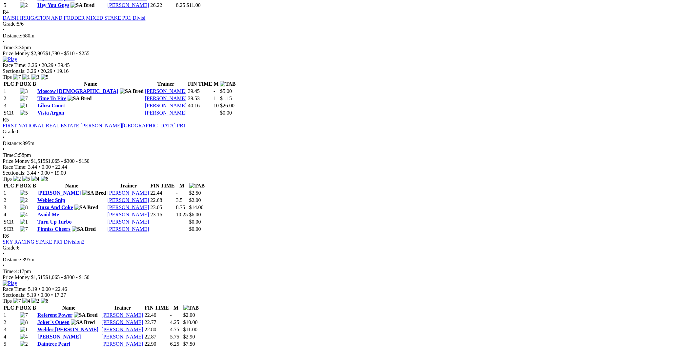
scroll to position [595, 0]
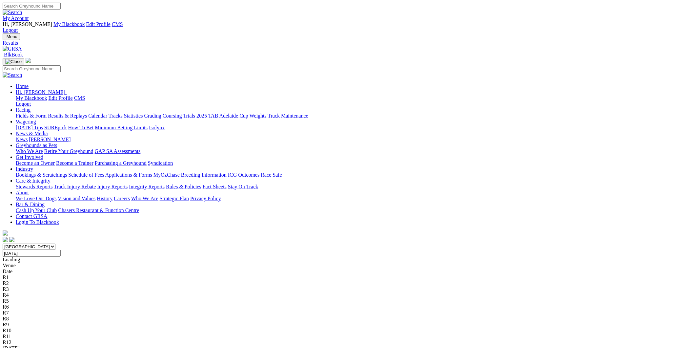
click at [61, 250] on input "[DATE]" at bounding box center [32, 253] width 58 height 7
type input "[DATE]"
click at [56, 347] on link "Angle Park" at bounding box center [29, 354] width 53 height 6
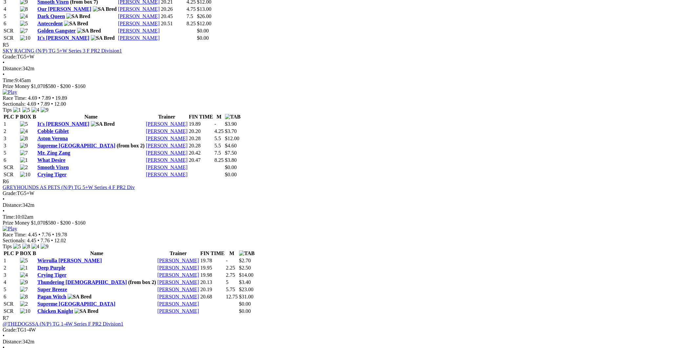
scroll to position [935, 0]
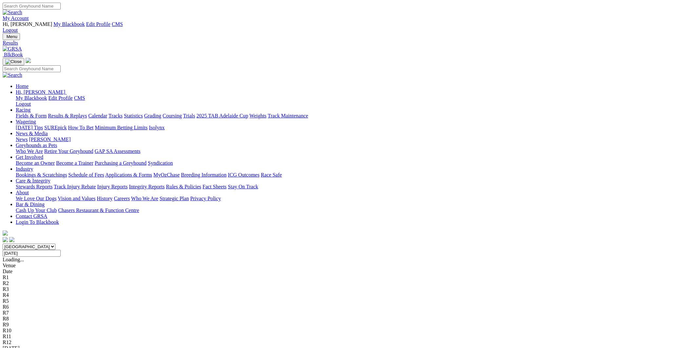
click at [61, 250] on input "[DATE]" at bounding box center [32, 253] width 58 height 7
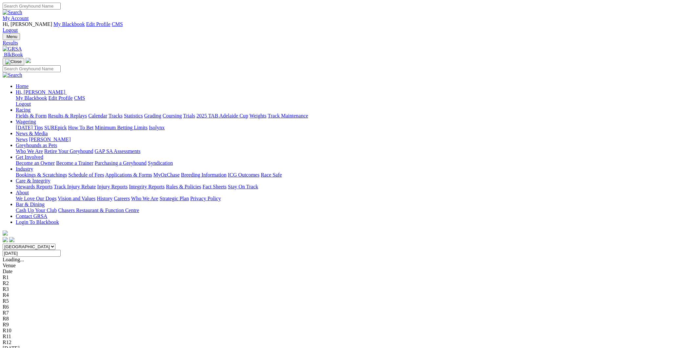
click at [61, 250] on input "Thursday, 25 Sep 2025" at bounding box center [32, 253] width 58 height 7
type input "[DATE]"
click at [60, 347] on link "Murray Bridge" at bounding box center [31, 354] width 57 height 6
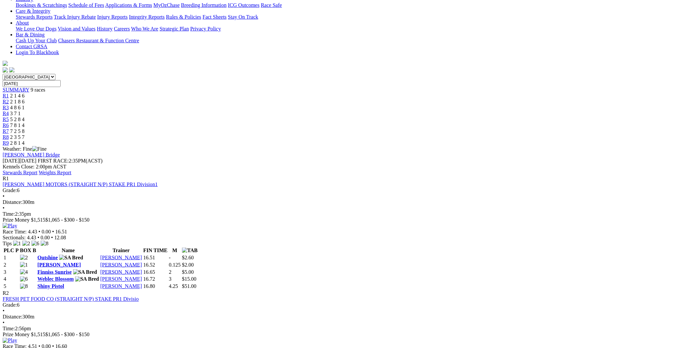
scroll to position [170, 0]
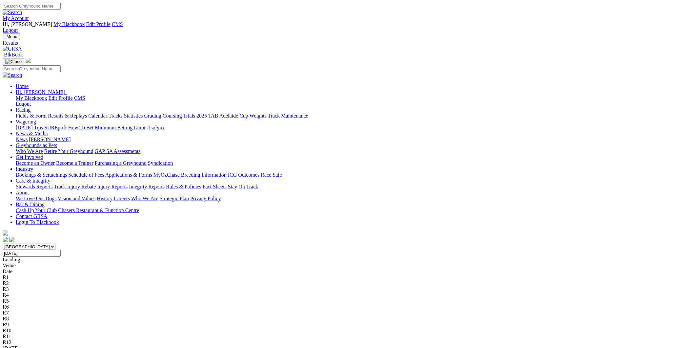
click at [61, 250] on input "Friday, 26 Sep 2025" at bounding box center [32, 253] width 58 height 7
type input "[DATE]"
click at [36, 347] on link "Mount Gambier" at bounding box center [20, 354] width 34 height 6
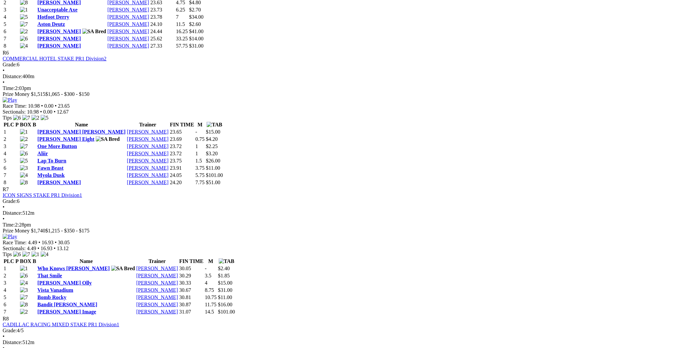
scroll to position [1020, 0]
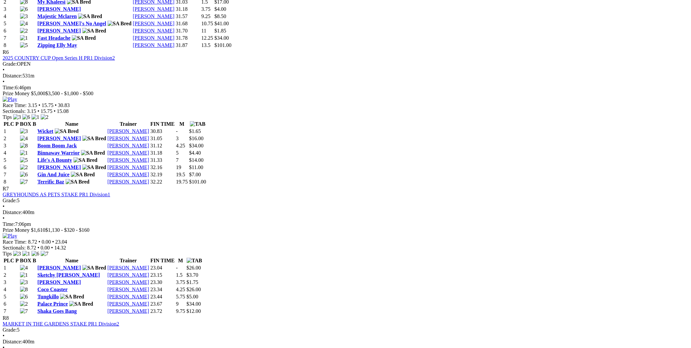
scroll to position [1020, 0]
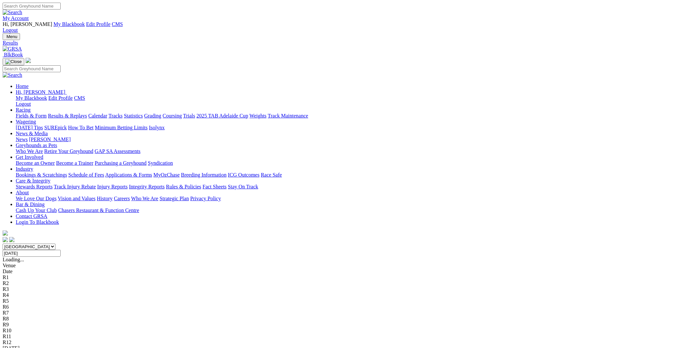
click at [61, 250] on input "[DATE]" at bounding box center [32, 253] width 58 height 7
type input "Yesterday, 29 Sep 2025"
click at [56, 347] on link "[GEOGRAPHIC_DATA]" at bounding box center [29, 354] width 53 height 6
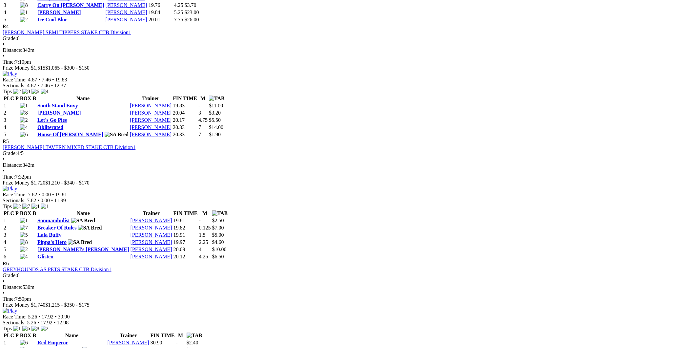
scroll to position [765, 0]
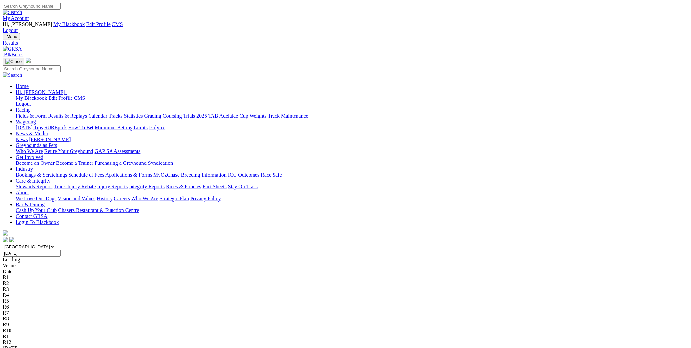
click at [61, 250] on input "Monday, 29 Sep 2025" at bounding box center [32, 253] width 58 height 7
type input "Today, 30 Sep 2025"
click at [61, 250] on input "Today, 30 Sep 2025" at bounding box center [32, 253] width 58 height 7
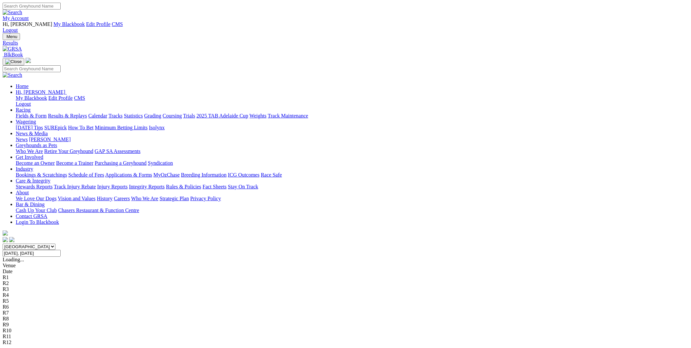
click at [47, 113] on link "Fields & Form" at bounding box center [31, 116] width 31 height 6
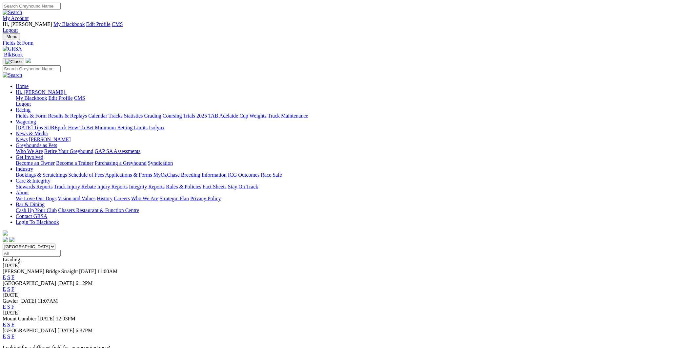
click at [14, 274] on link "F" at bounding box center [12, 277] width 3 height 6
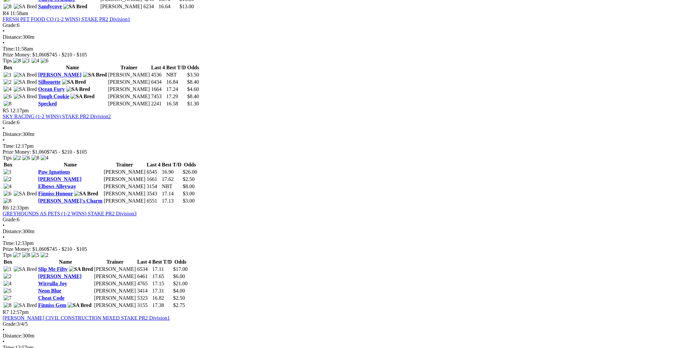
scroll to position [680, 0]
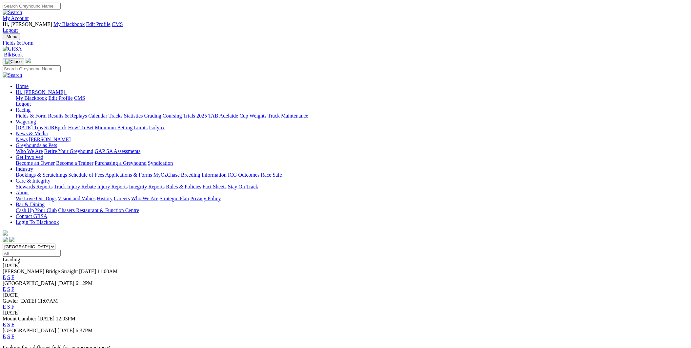
click at [14, 286] on link "F" at bounding box center [12, 289] width 3 height 6
